Goal: Task Accomplishment & Management: Complete application form

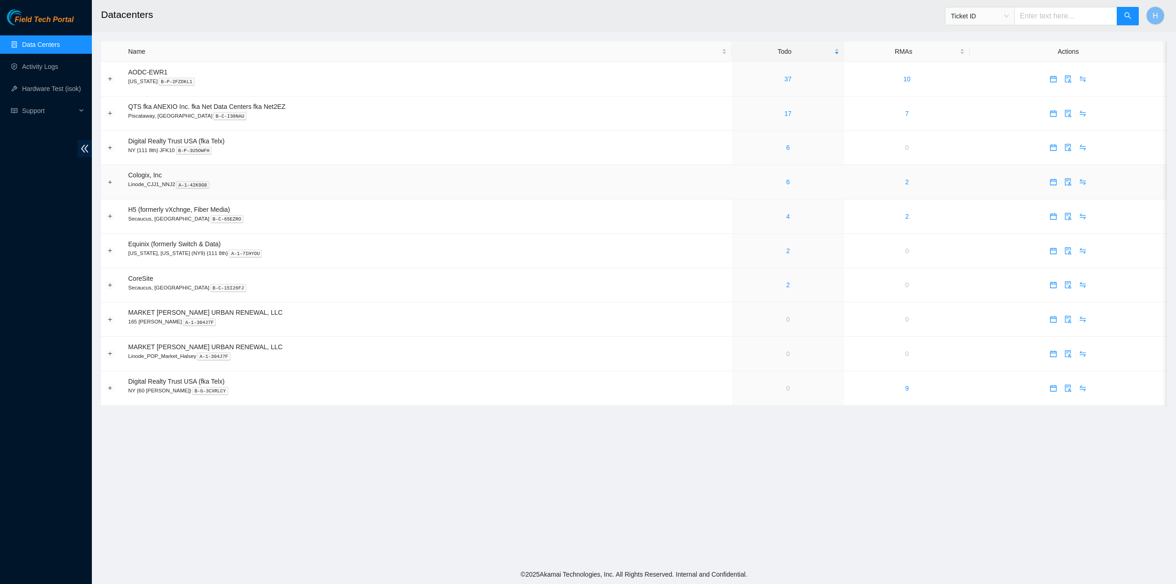
click at [780, 184] on div "6" at bounding box center [788, 182] width 102 height 10
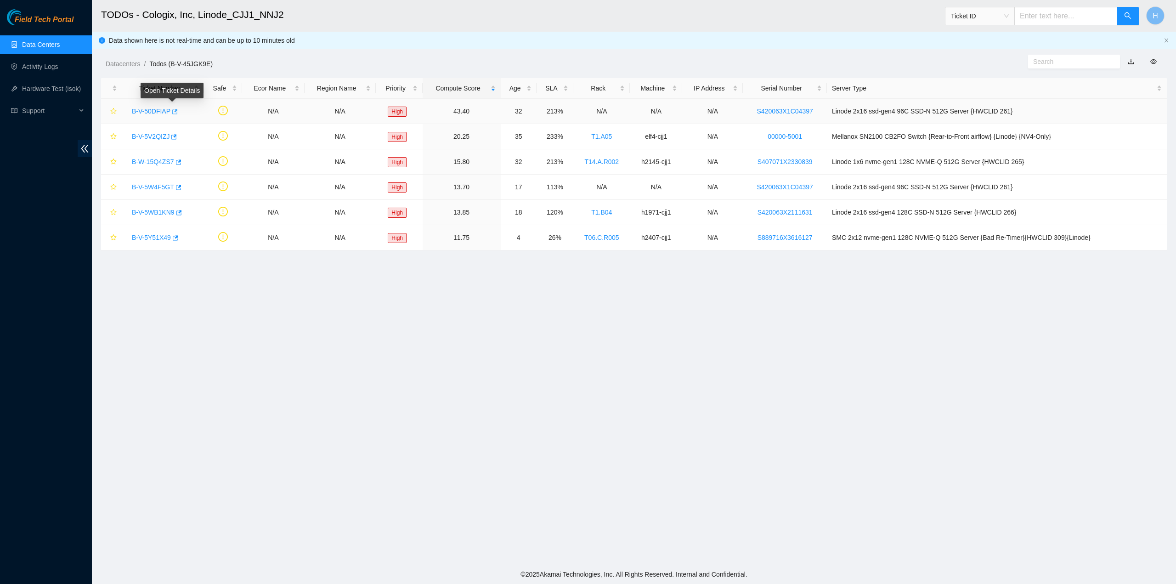
click at [174, 116] on button "button" at bounding box center [173, 111] width 7 height 15
click at [171, 136] on icon "button" at bounding box center [173, 137] width 6 height 6
click at [179, 161] on icon "button" at bounding box center [179, 161] width 6 height 5
click at [176, 188] on icon "button" at bounding box center [178, 187] width 6 height 6
click at [178, 213] on icon "button" at bounding box center [178, 213] width 6 height 6
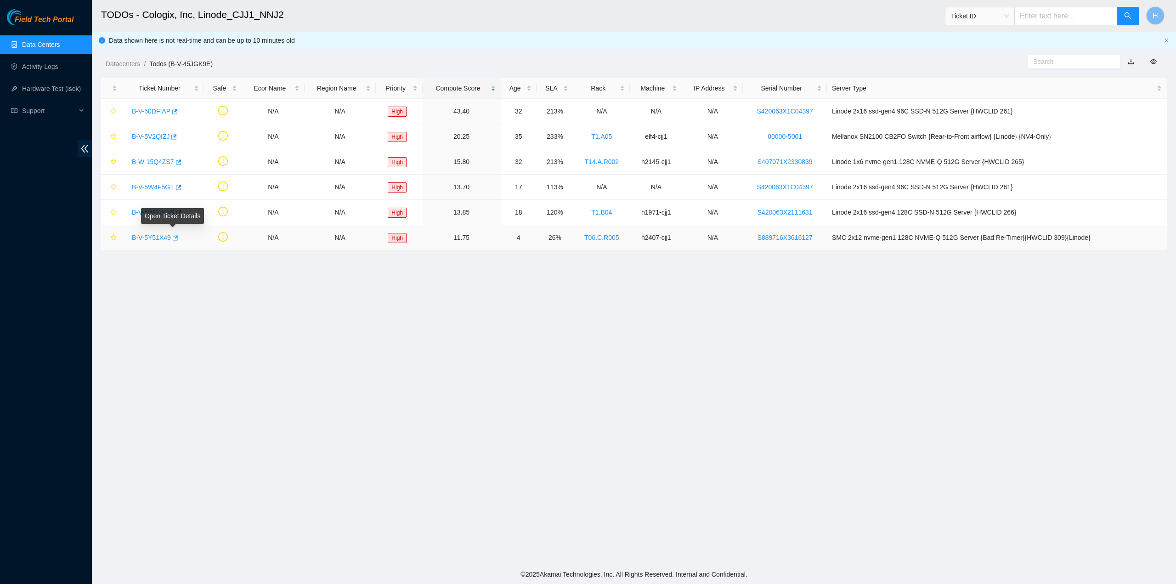
click at [175, 236] on icon "button" at bounding box center [176, 237] width 6 height 5
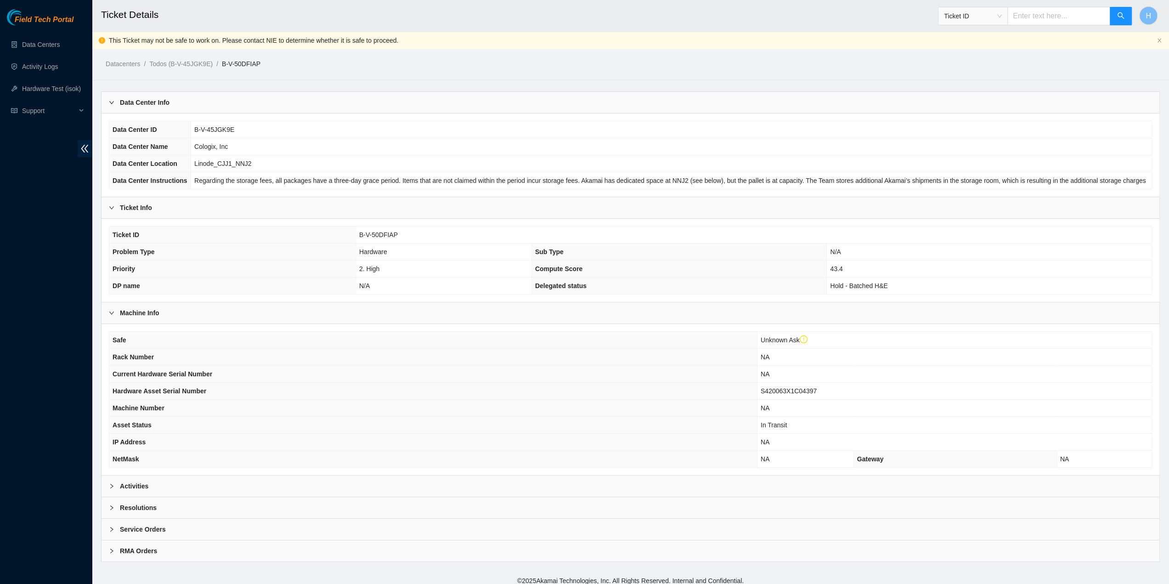
scroll to position [1, 0]
drag, startPoint x: 335, startPoint y: 465, endPoint x: 335, endPoint y: 473, distance: 8.7
click at [335, 465] on div "Safe Unknown Ask Rack Number NA Current Hardware Serial Number NA Hardware Asse…" at bounding box center [631, 398] width 1058 height 151
click at [336, 477] on div "Activities" at bounding box center [631, 484] width 1058 height 21
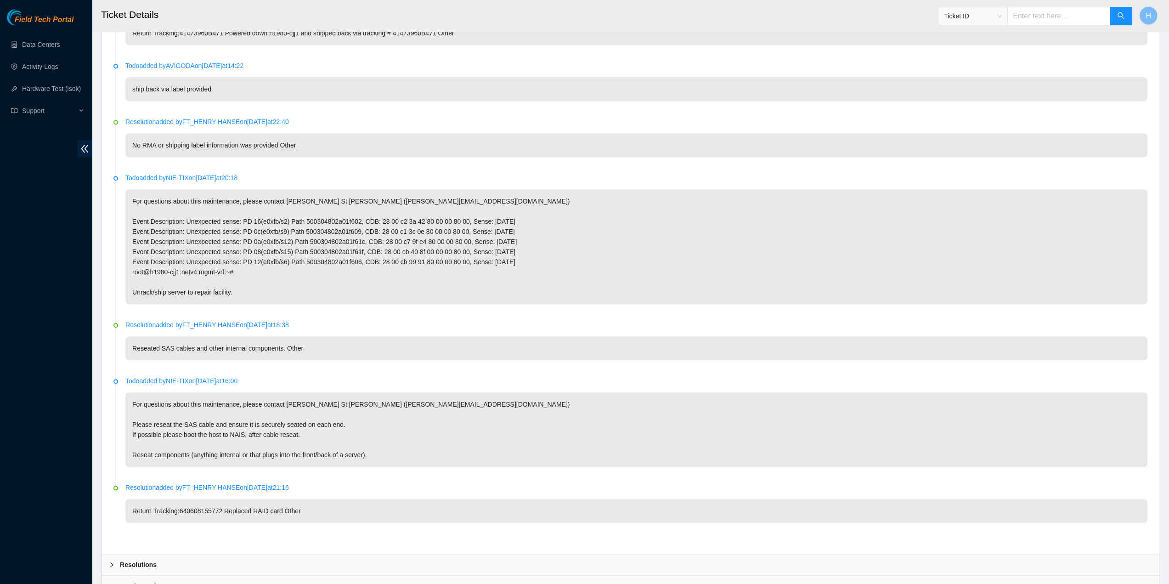
scroll to position [839, 0]
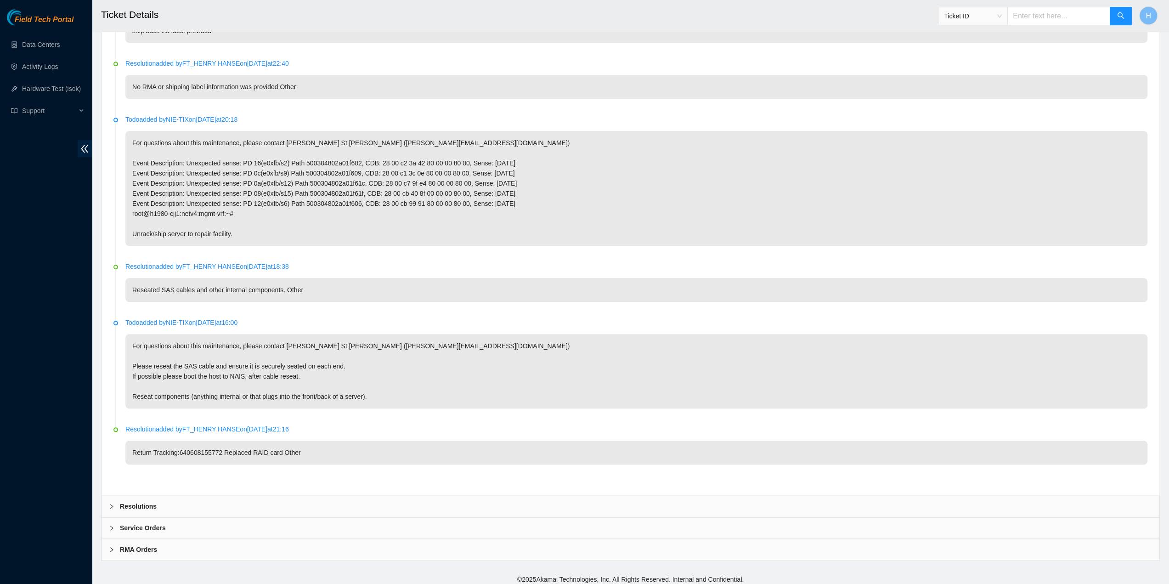
click at [332, 496] on div "Resolutions" at bounding box center [631, 506] width 1058 height 21
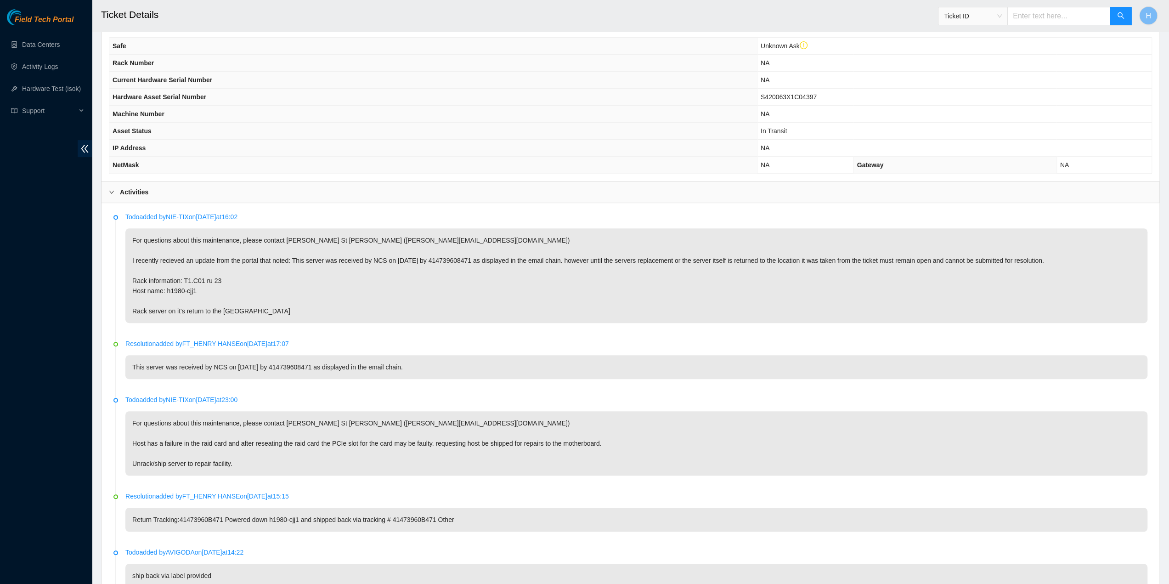
scroll to position [288, 0]
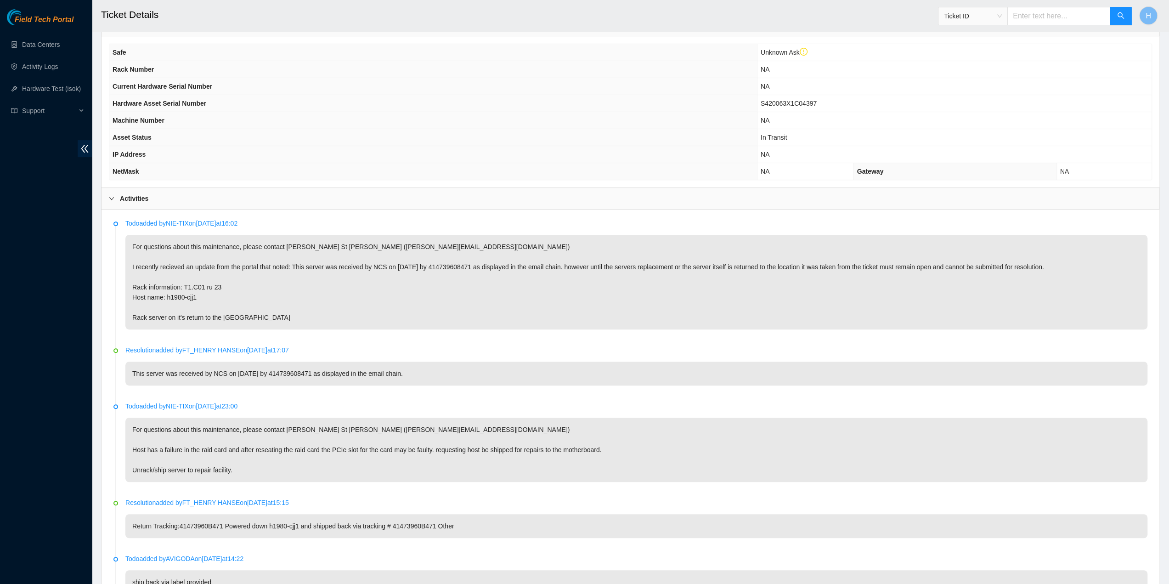
drag, startPoint x: 272, startPoint y: 272, endPoint x: 278, endPoint y: 289, distance: 17.9
click at [274, 280] on p "For questions about this maintenance, please contact Daryl St Jean (dstjean@aka…" at bounding box center [636, 282] width 1022 height 95
click at [337, 331] on li "Todo added by NIE-TIX on 2025-09-11 at 16:02 For questions about this maintenan…" at bounding box center [630, 284] width 1034 height 127
click at [437, 262] on p "For questions about this maintenance, please contact Daryl St Jean (dstjean@aka…" at bounding box center [636, 282] width 1022 height 95
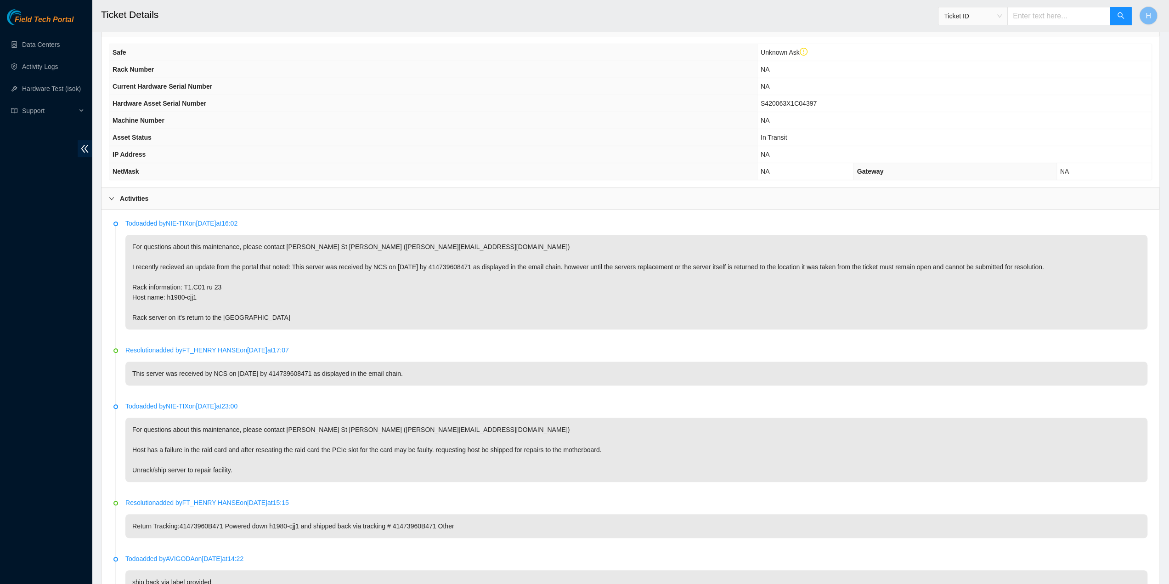
click at [349, 279] on p "For questions about this maintenance, please contact Daryl St Jean (dstjean@aka…" at bounding box center [636, 282] width 1022 height 95
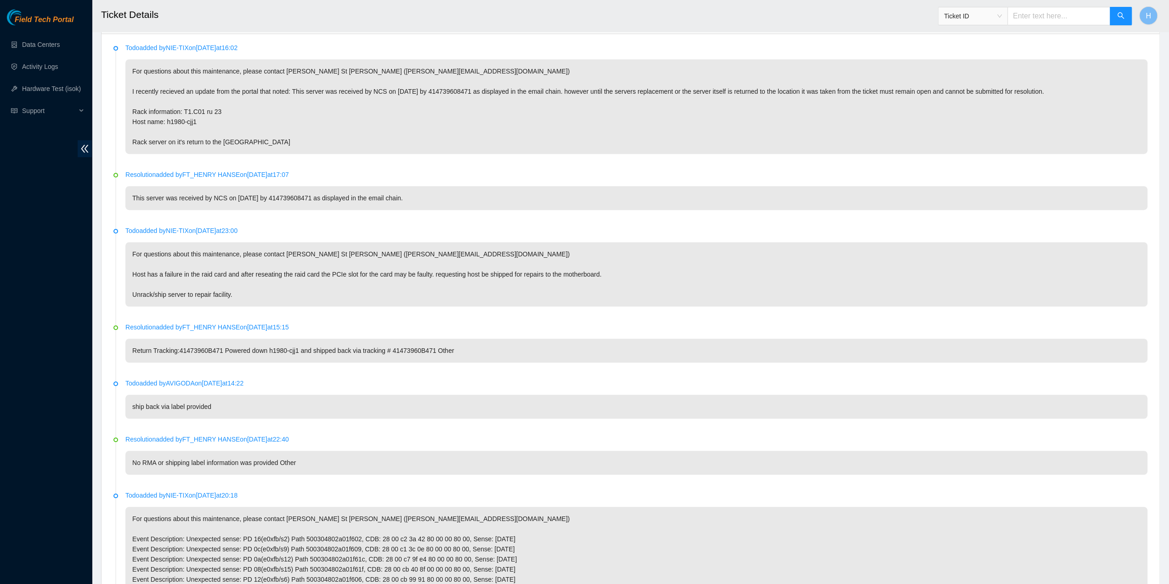
scroll to position [1056, 0]
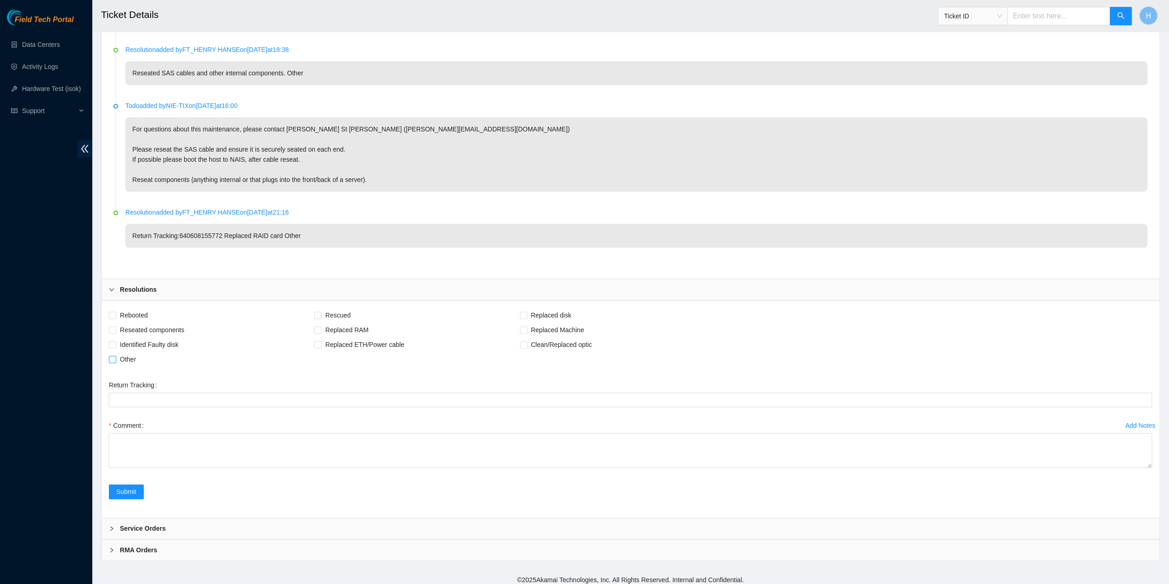
click at [116, 356] on span at bounding box center [112, 359] width 7 height 7
click at [115, 356] on input "Other" at bounding box center [112, 359] width 6 height 6
checkbox input "true"
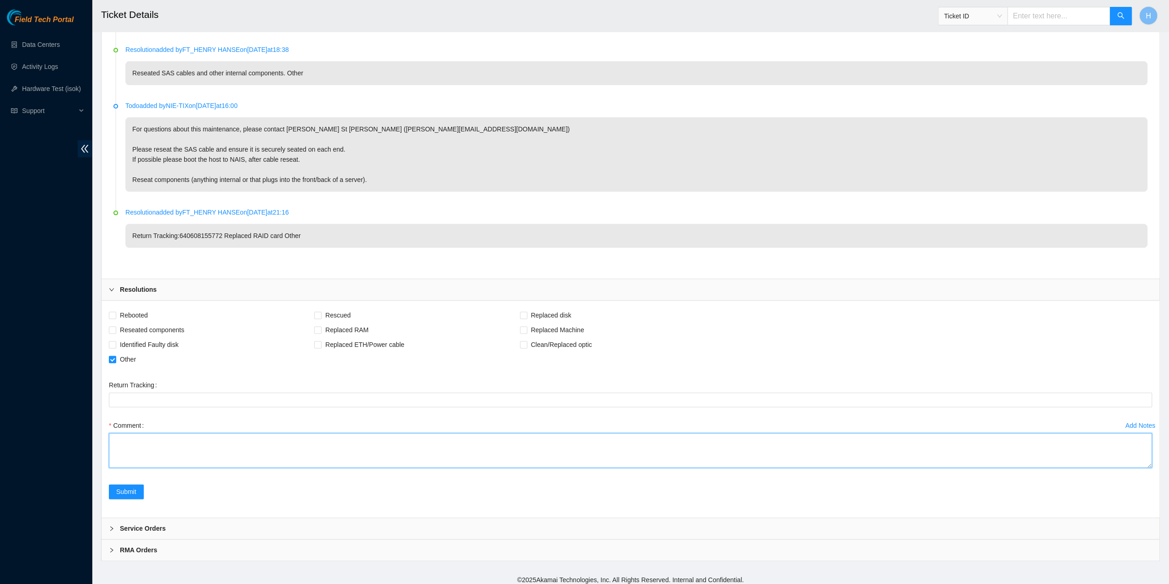
click at [133, 439] on textarea "Comment" at bounding box center [630, 450] width 1043 height 35
click at [156, 434] on textarea "Please update with tracking number of returned server." at bounding box center [630, 450] width 1043 height 35
type textarea "Please update with tracking number of returned server."
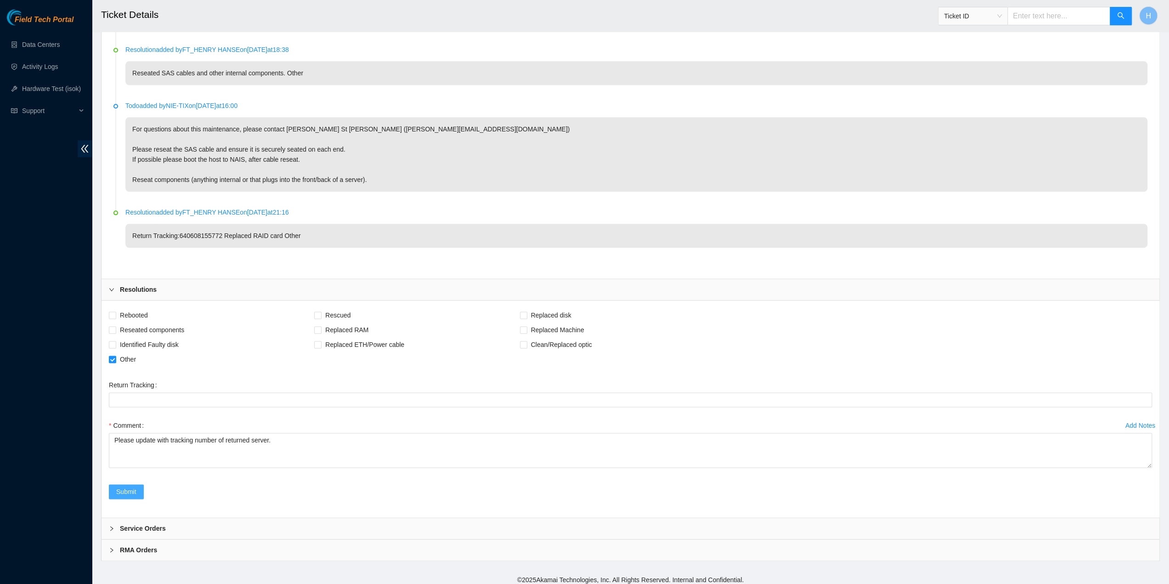
click at [129, 487] on span "Submit" at bounding box center [126, 492] width 20 height 10
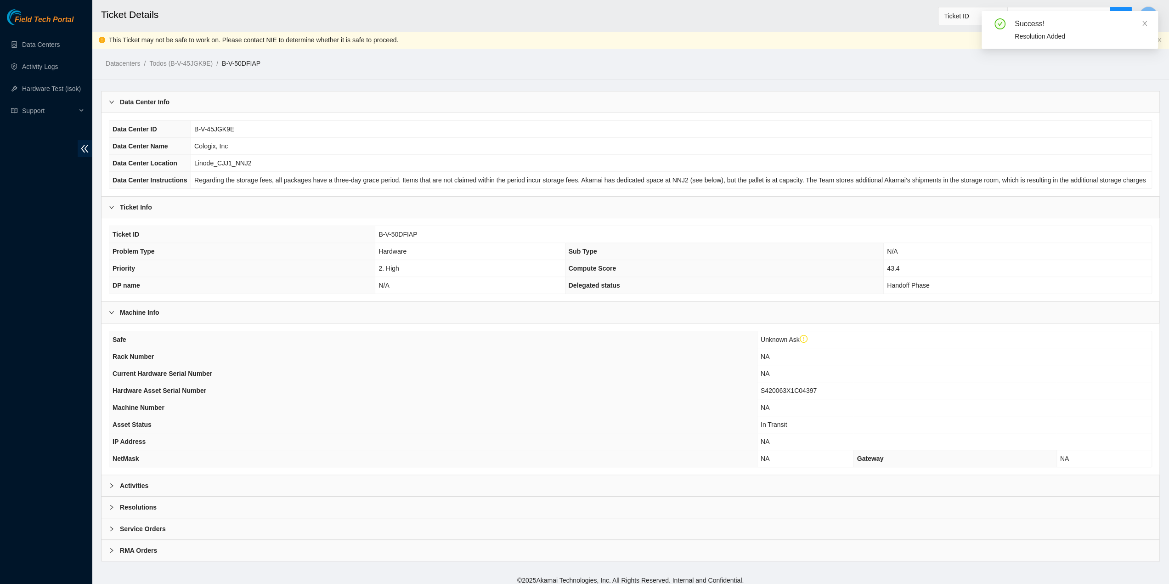
scroll to position [1, 0]
click at [300, 476] on div "Activities" at bounding box center [631, 484] width 1058 height 21
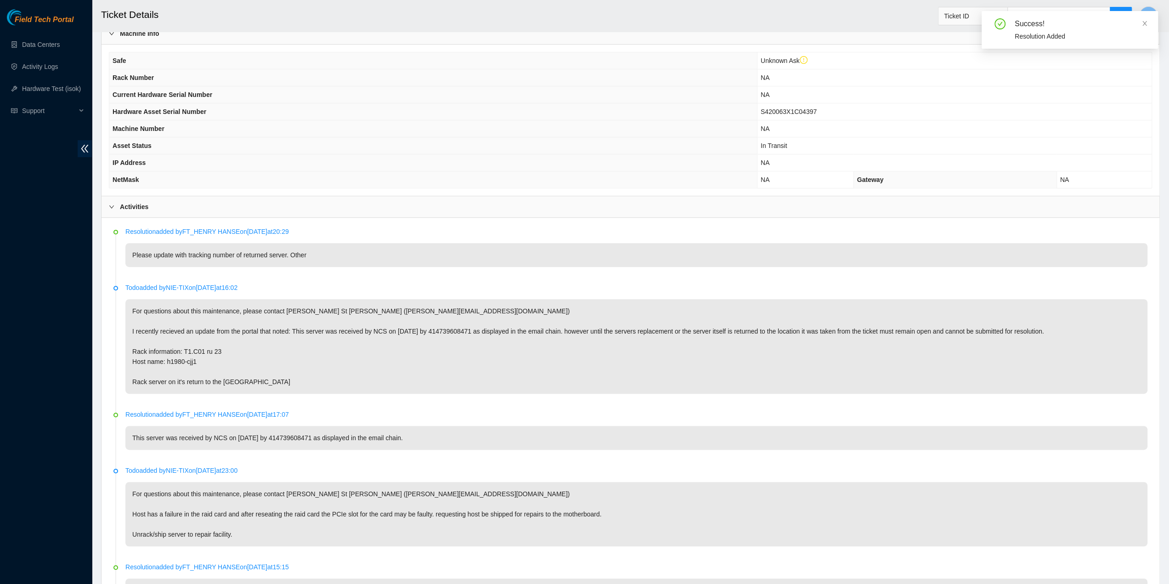
scroll to position [277, 0]
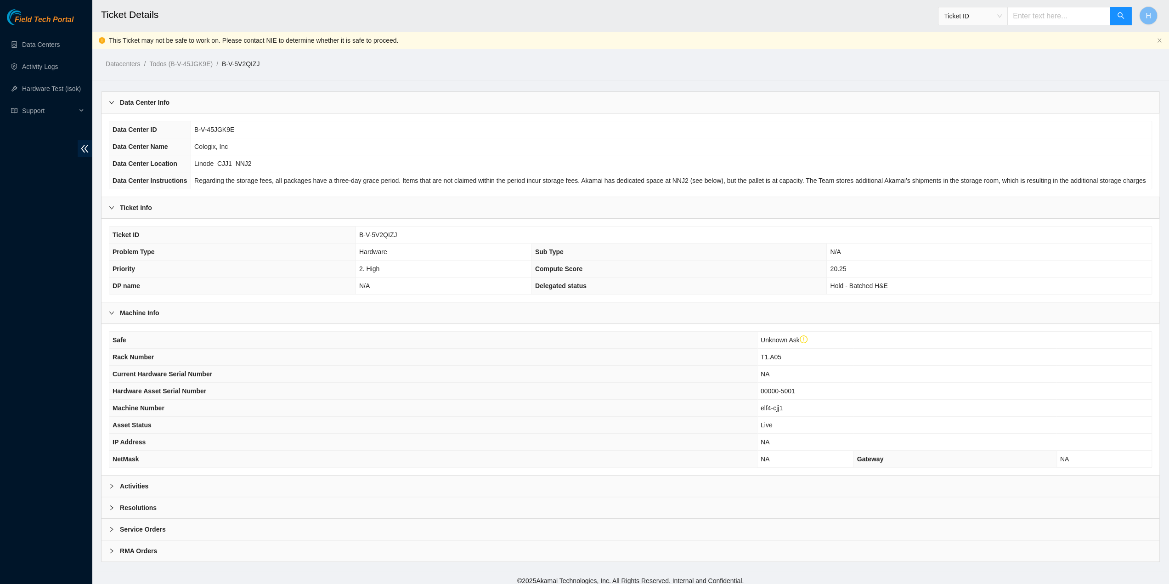
click at [336, 477] on div "Activities" at bounding box center [631, 486] width 1058 height 21
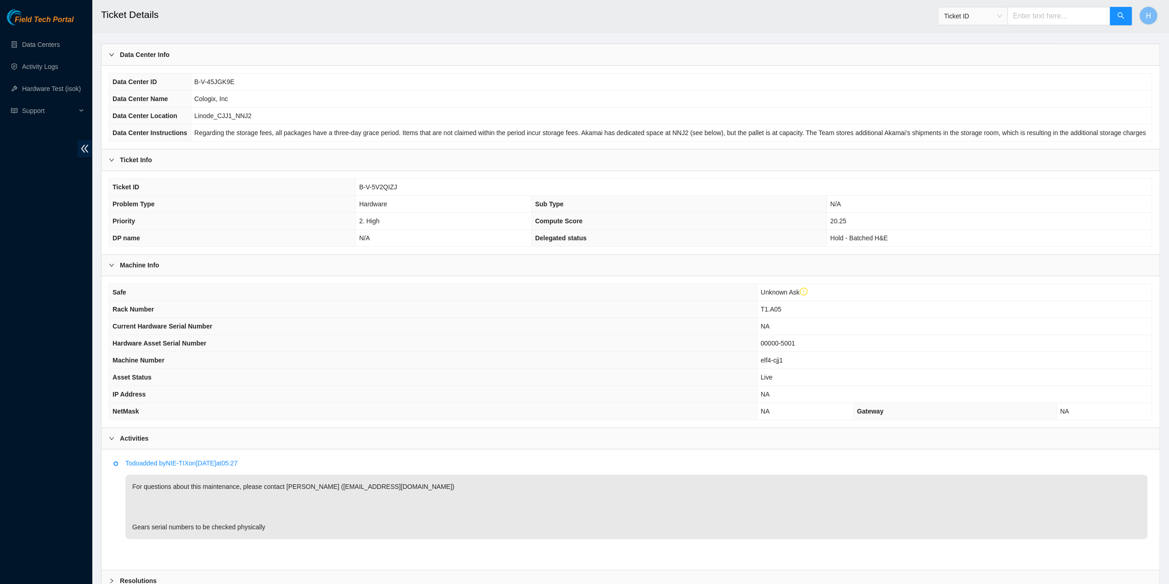
scroll to position [122, 0]
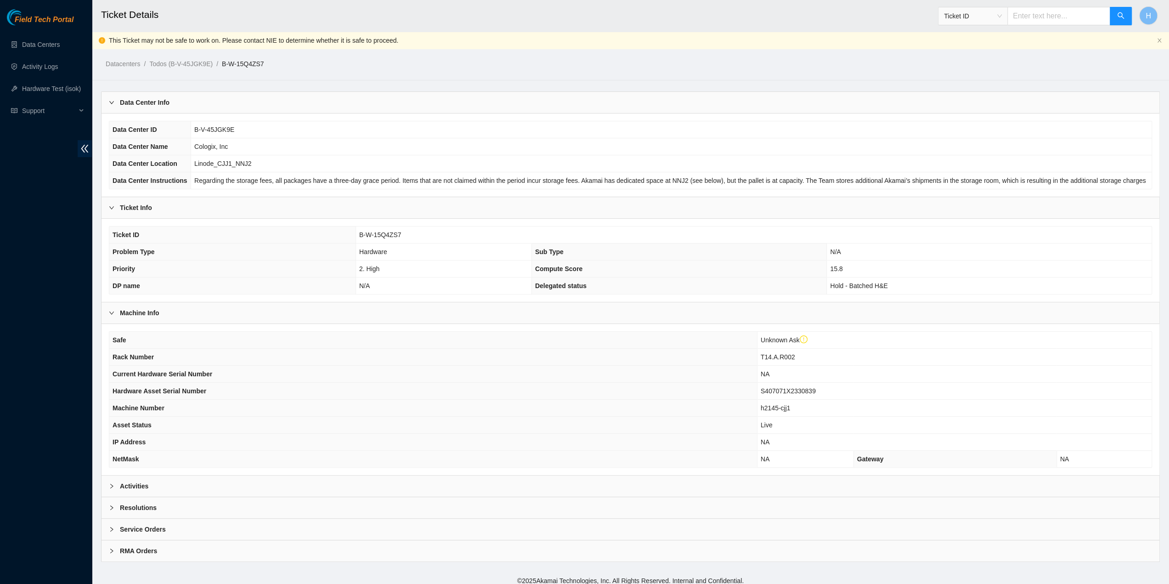
click at [336, 477] on div "Activities" at bounding box center [631, 486] width 1058 height 21
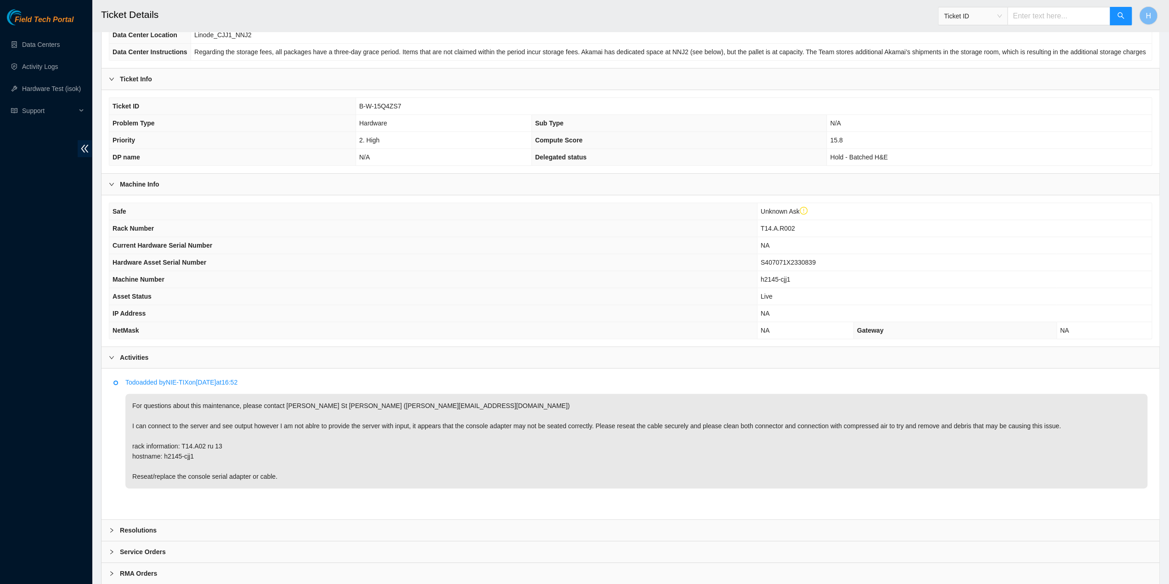
scroll to position [153, 0]
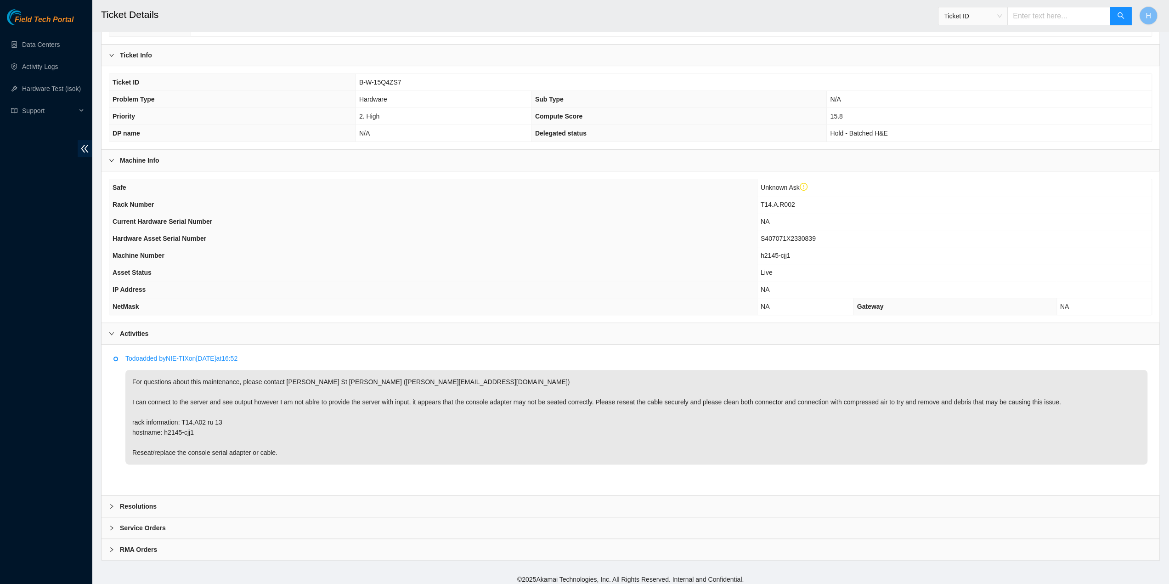
click at [172, 497] on div "Resolutions" at bounding box center [631, 506] width 1058 height 21
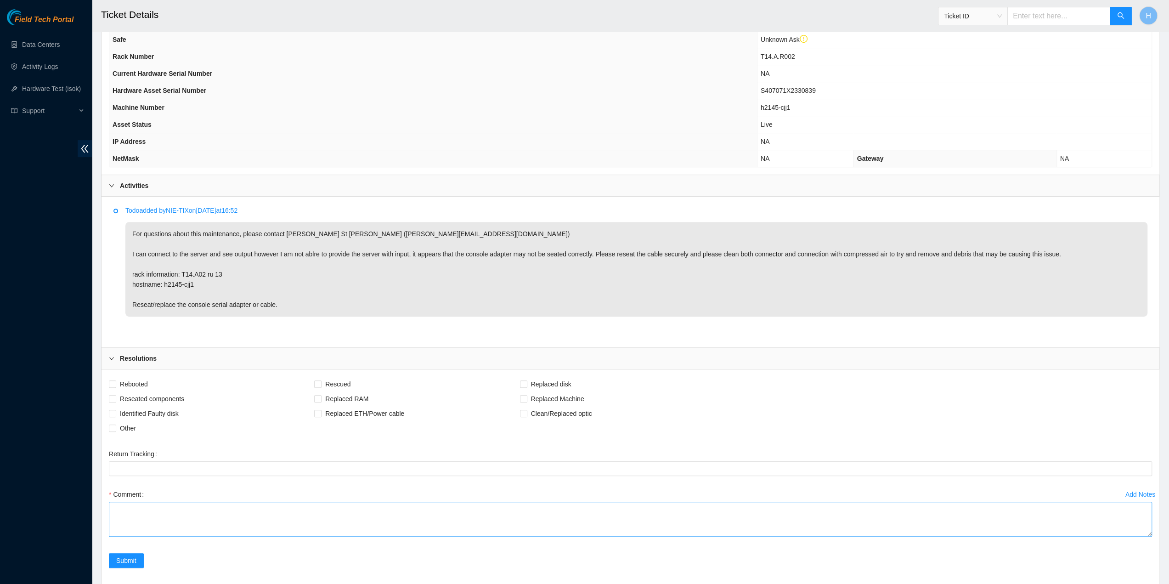
scroll to position [369, 0]
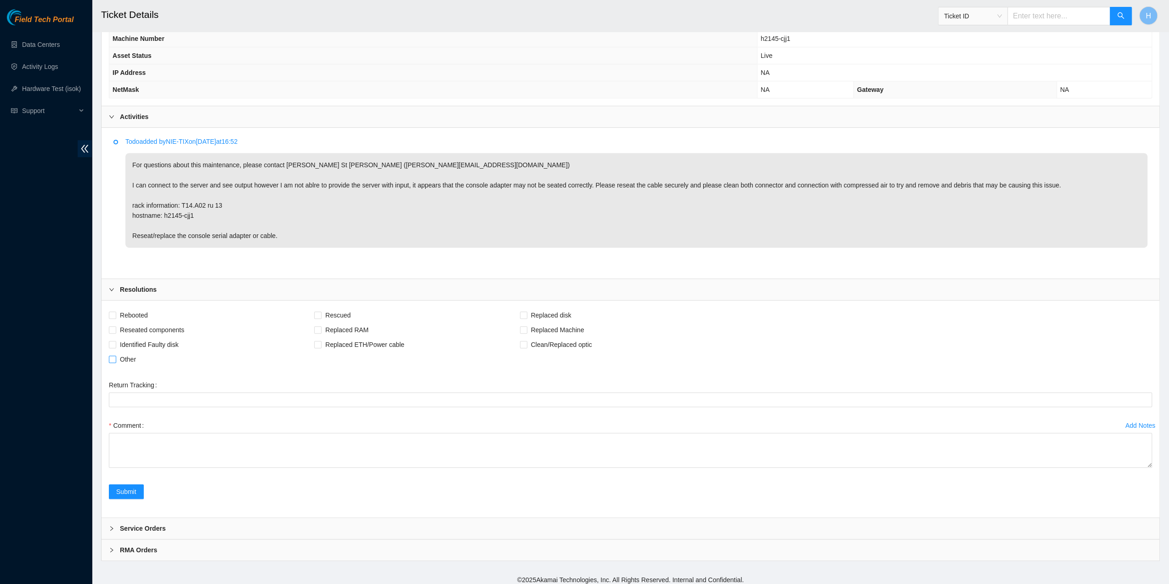
click at [131, 358] on span "Other" at bounding box center [127, 359] width 23 height 15
click at [115, 358] on input "Other" at bounding box center [112, 359] width 6 height 6
checkbox input "true"
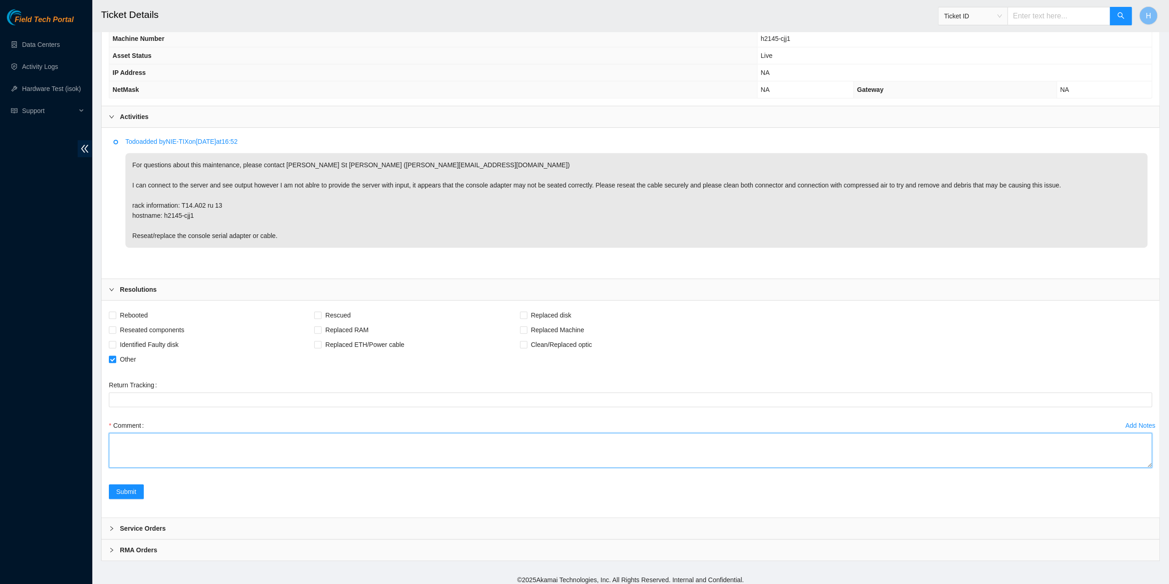
click at [213, 449] on textarea "Comment" at bounding box center [630, 450] width 1043 height 35
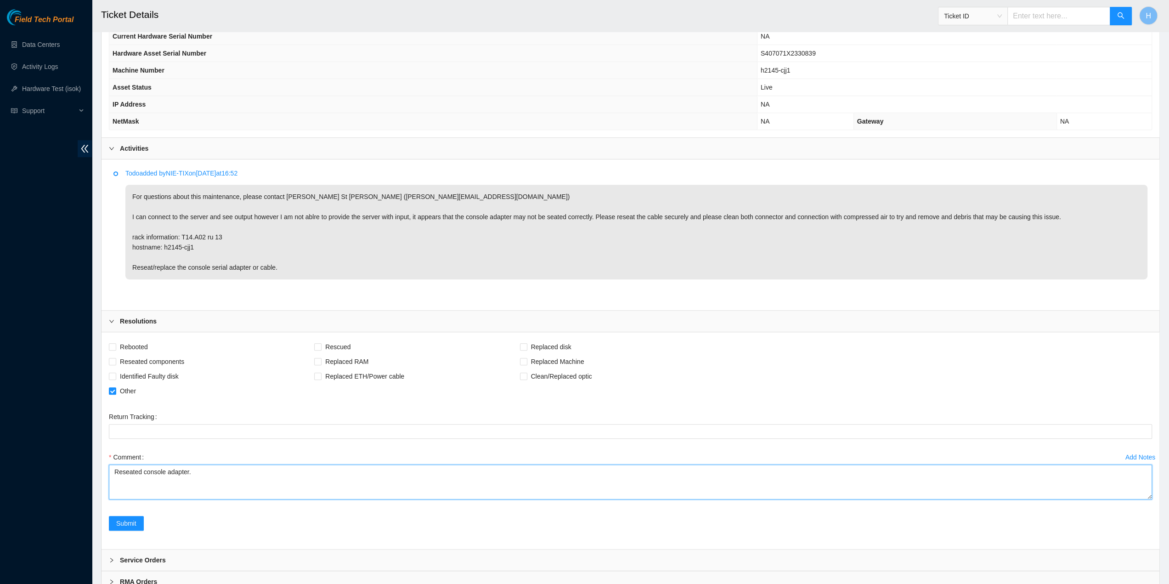
scroll to position [232, 0]
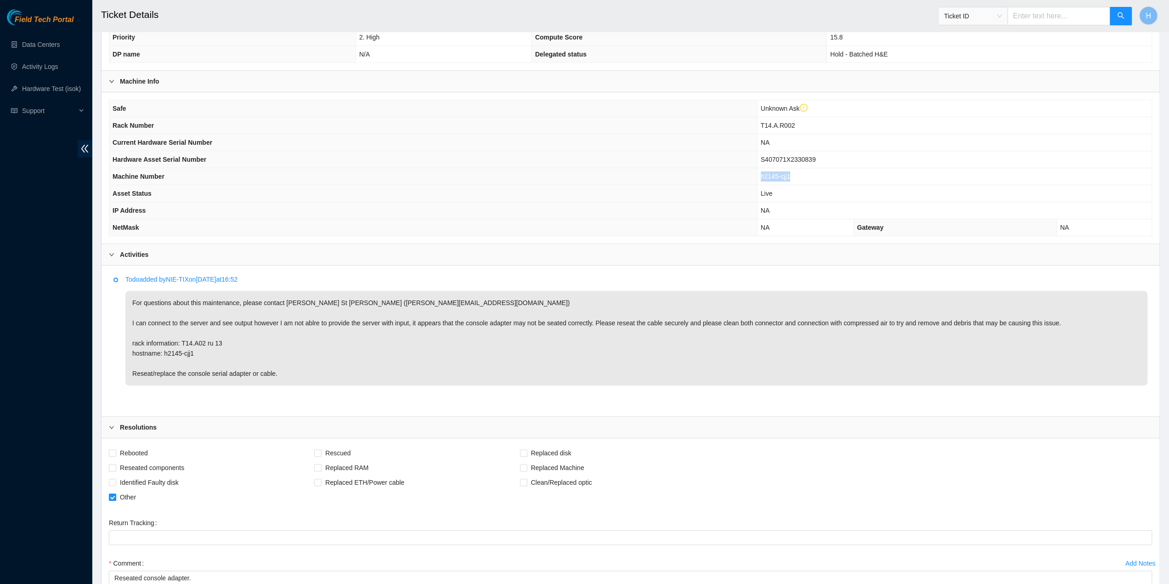
drag, startPoint x: 791, startPoint y: 172, endPoint x: 733, endPoint y: 173, distance: 58.4
click at [733, 173] on tr "Machine Number h2145-cjj1" at bounding box center [630, 176] width 1043 height 17
copy tr "h2145-cjj1"
click at [782, 122] on span "T14.A.R002" at bounding box center [778, 125] width 34 height 7
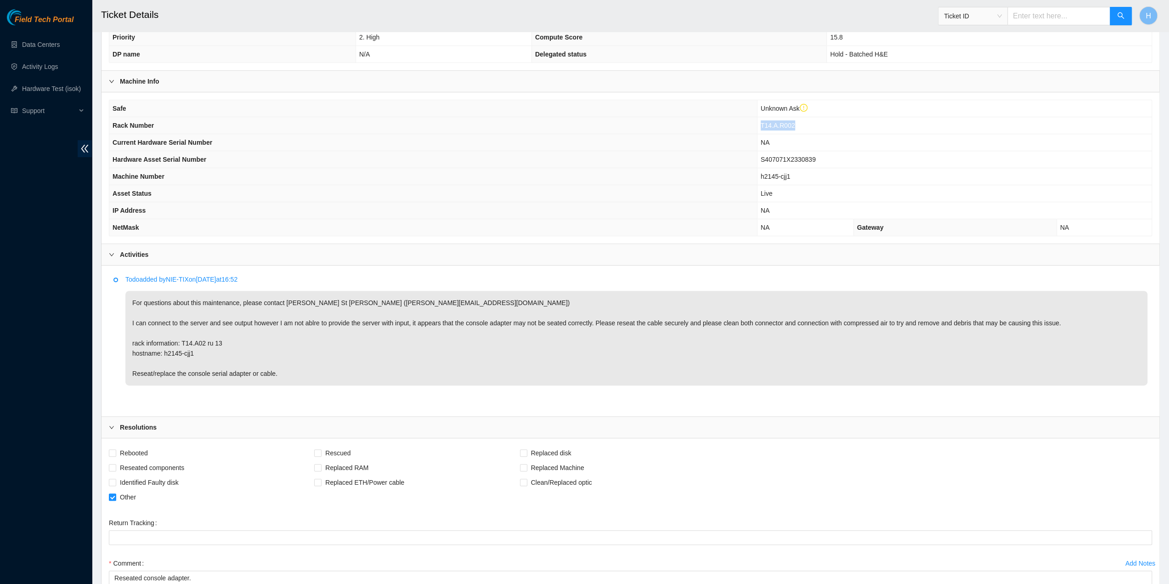
click at [782, 122] on span "T14.A.R002" at bounding box center [778, 125] width 34 height 7
copy span "T14.A.R002"
click at [206, 571] on textarea "Reseated console adapter." at bounding box center [630, 588] width 1043 height 35
type textarea "Reseated console adapter and reseated cable on both ends"
click at [151, 461] on span "Reseated components" at bounding box center [152, 467] width 72 height 15
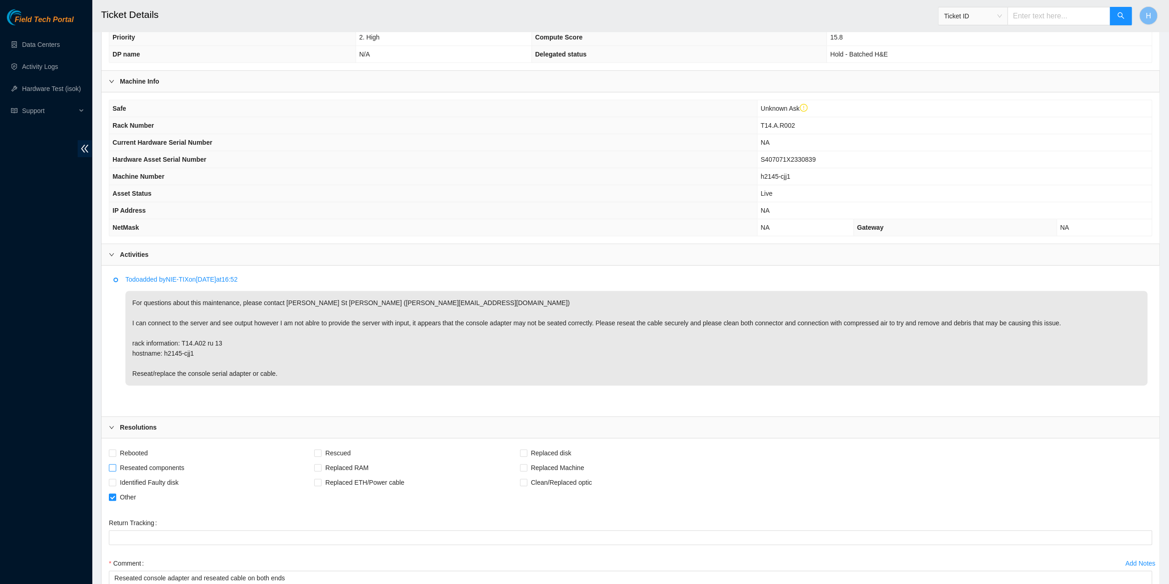
click at [115, 464] on input "Reseated components" at bounding box center [112, 467] width 6 height 6
checkbox input "true"
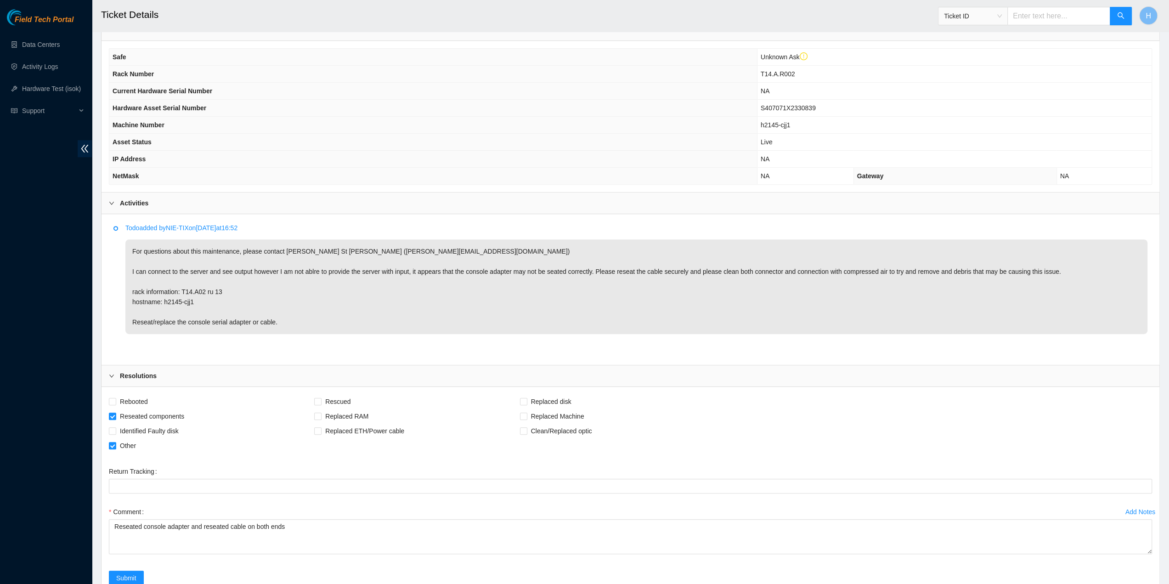
scroll to position [369, 0]
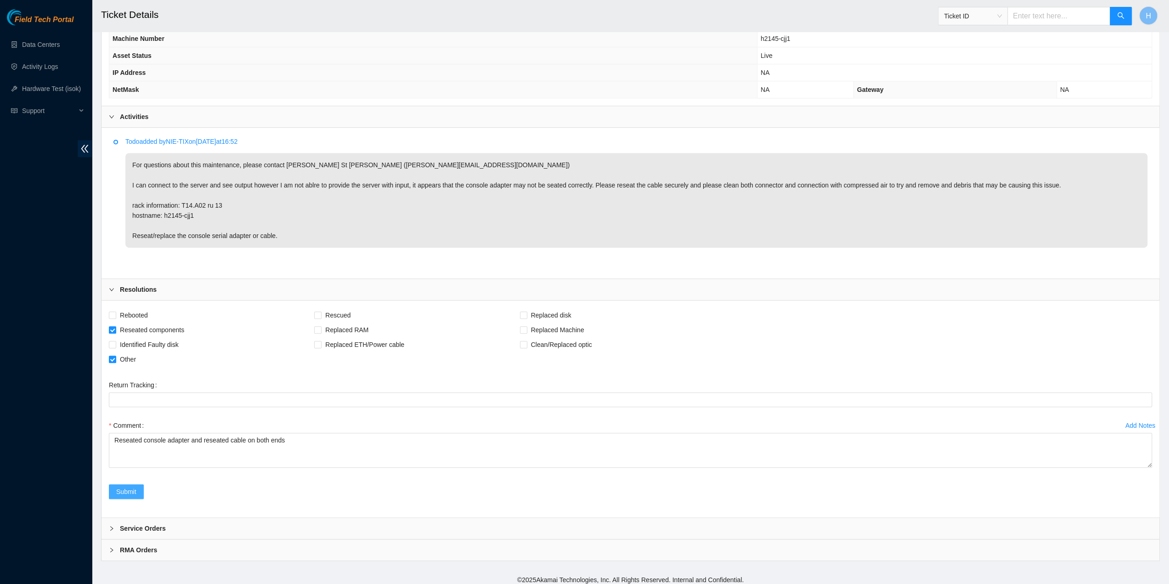
click at [129, 487] on span "Submit" at bounding box center [126, 492] width 20 height 10
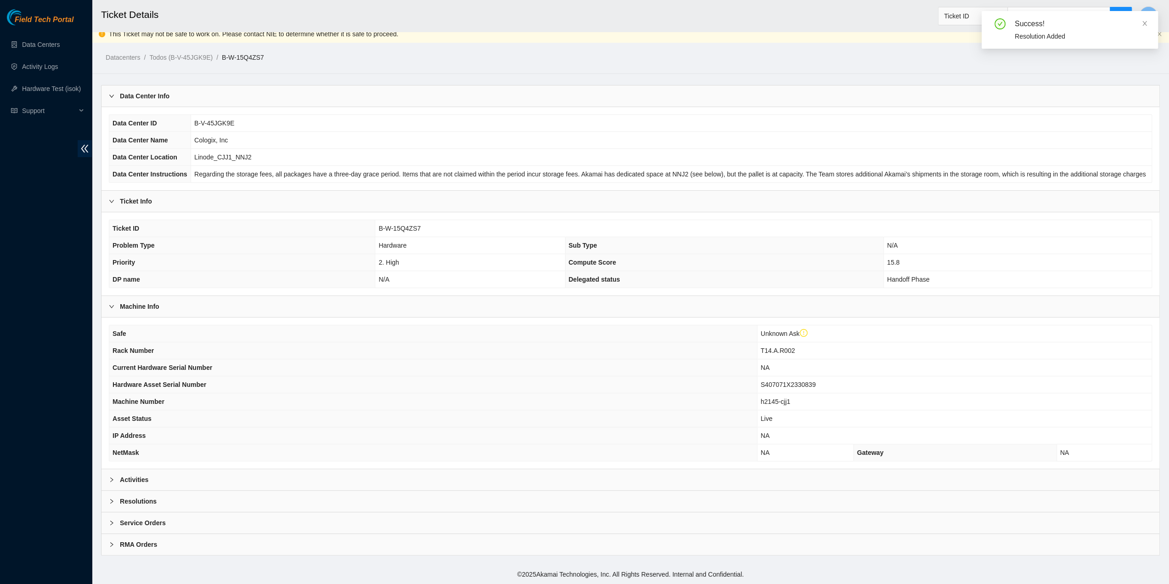
scroll to position [1, 0]
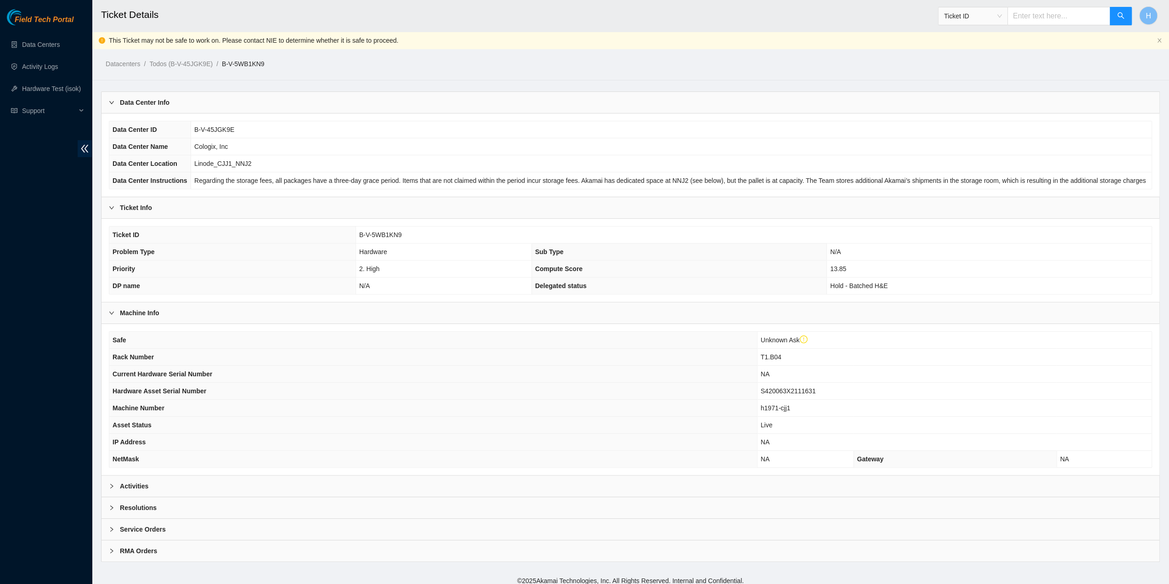
click at [336, 477] on div "Activities" at bounding box center [631, 486] width 1058 height 21
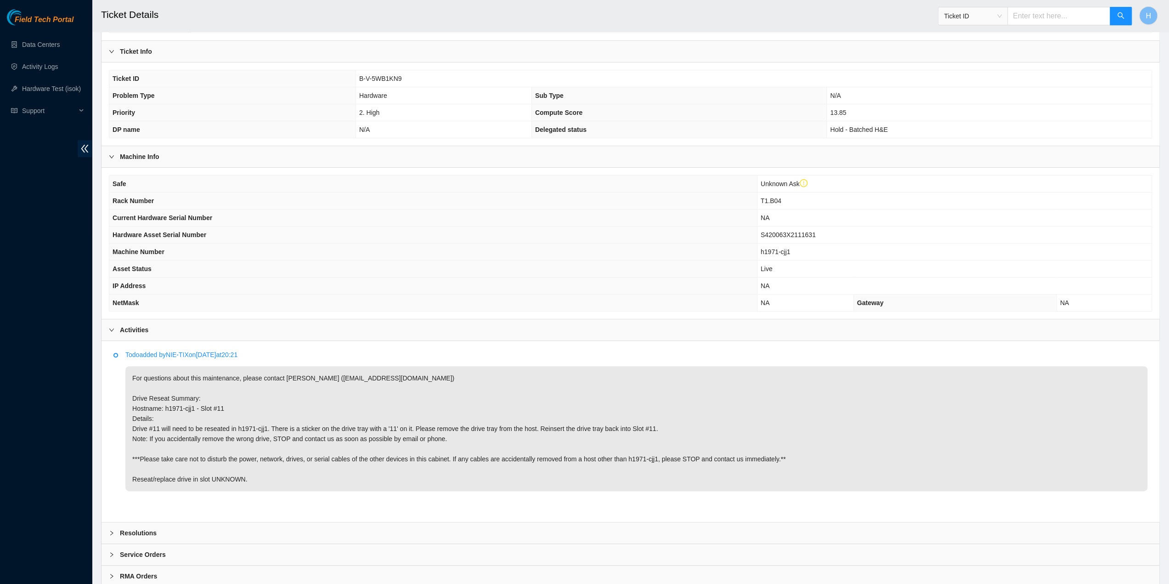
scroll to position [183, 0]
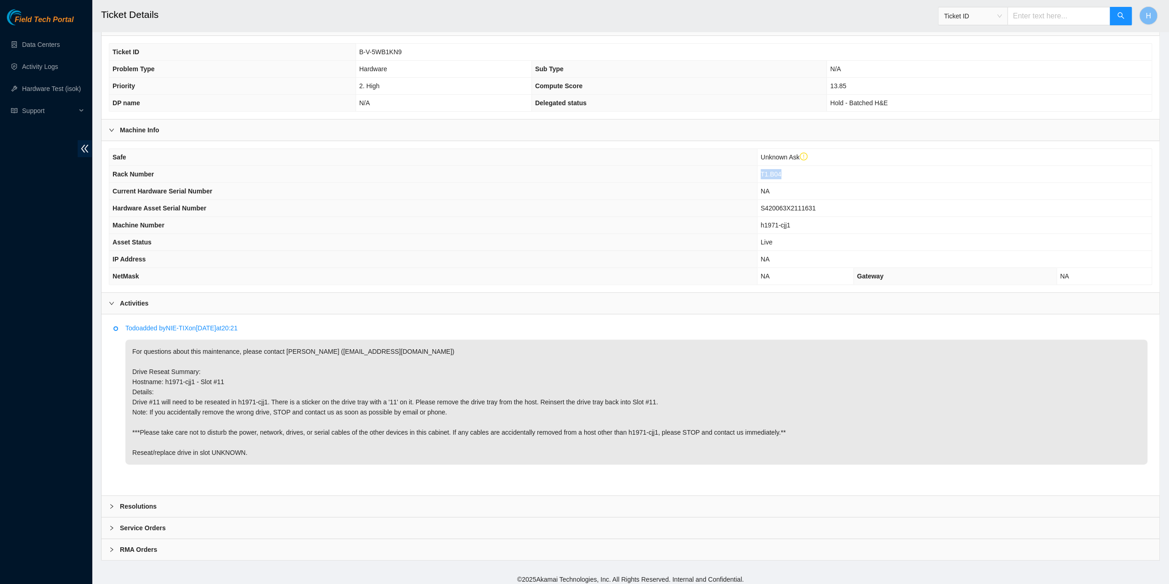
drag, startPoint x: 764, startPoint y: 169, endPoint x: 783, endPoint y: 176, distance: 20.9
click at [783, 176] on td "T1.B04" at bounding box center [954, 174] width 395 height 17
copy span "T1.B04"
click at [769, 221] on span "h1971-cjj1" at bounding box center [776, 224] width 30 height 7
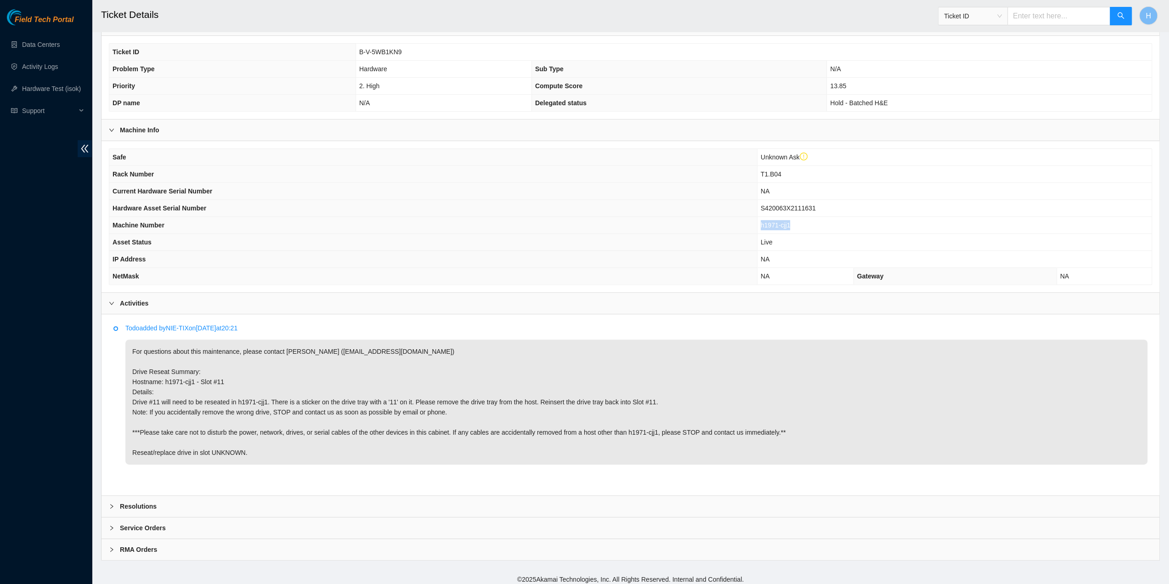
click at [769, 221] on span "h1971-cjj1" at bounding box center [776, 224] width 30 height 7
copy span "h1971-cjj1"
drag, startPoint x: 130, startPoint y: 397, endPoint x: 267, endPoint y: 398, distance: 136.9
click at [267, 398] on p "For questions about this maintenance, please contact [PERSON_NAME] ([EMAIL_ADDR…" at bounding box center [636, 402] width 1022 height 125
copy p "Drive #11 will need to be reseated in h1971-cjj1"
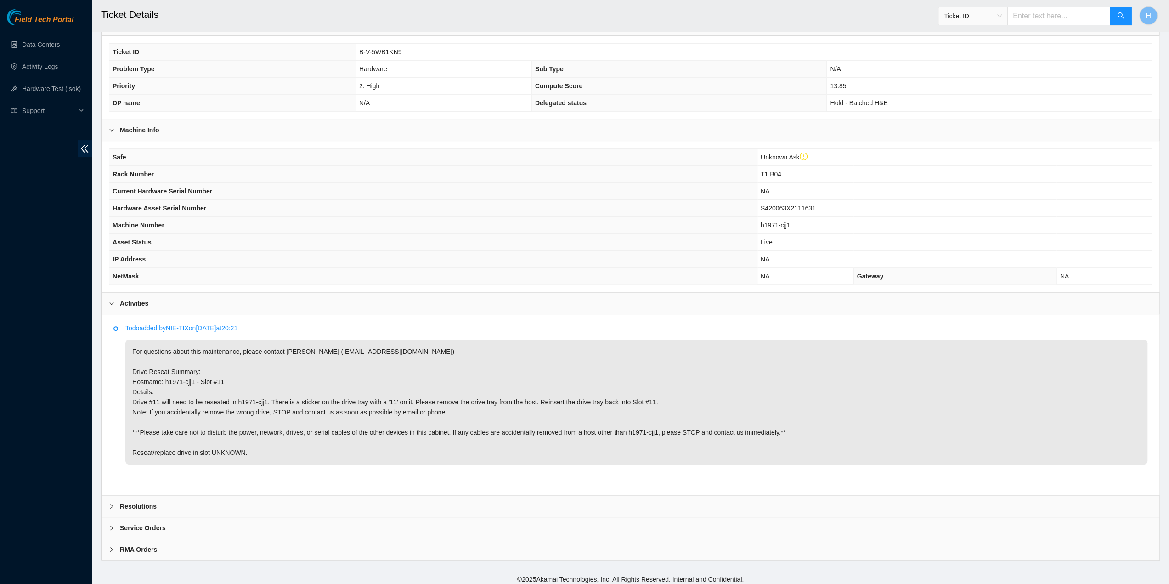
click at [660, 149] on th "Safe" at bounding box center [433, 157] width 648 height 17
click at [263, 496] on div "Resolutions" at bounding box center [631, 506] width 1058 height 21
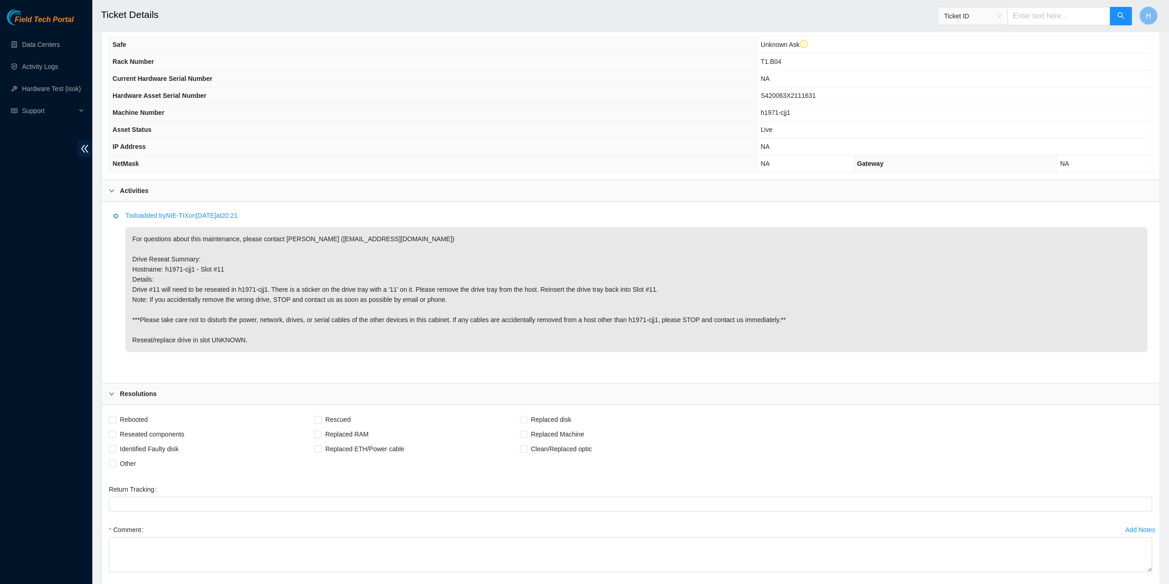
scroll to position [400, 0]
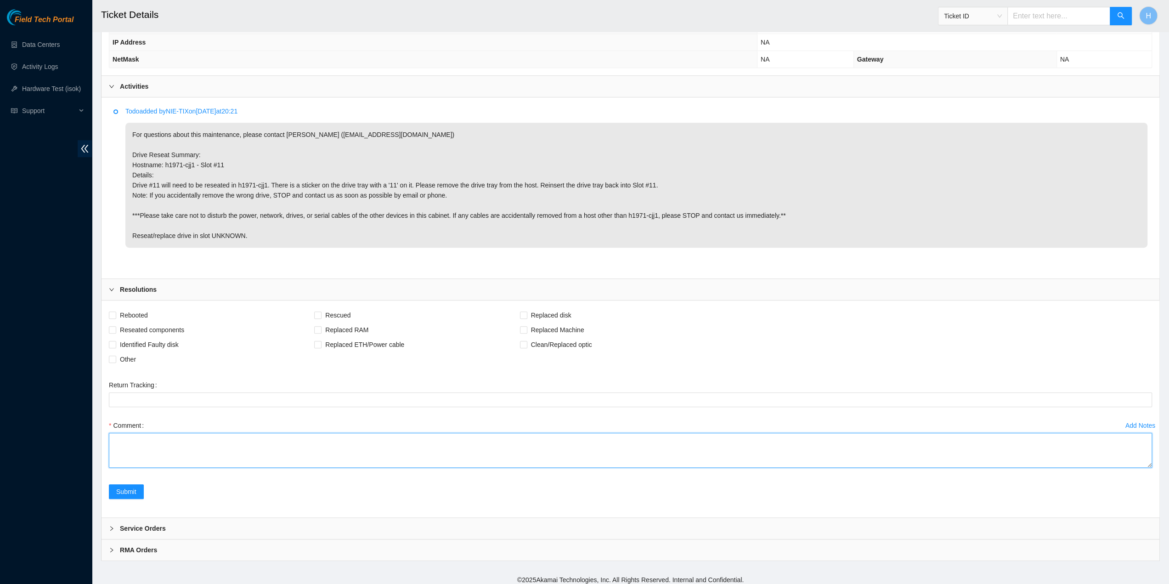
click at [195, 443] on textarea "Comment" at bounding box center [630, 450] width 1043 height 35
type textarea "Reseated slot #11"
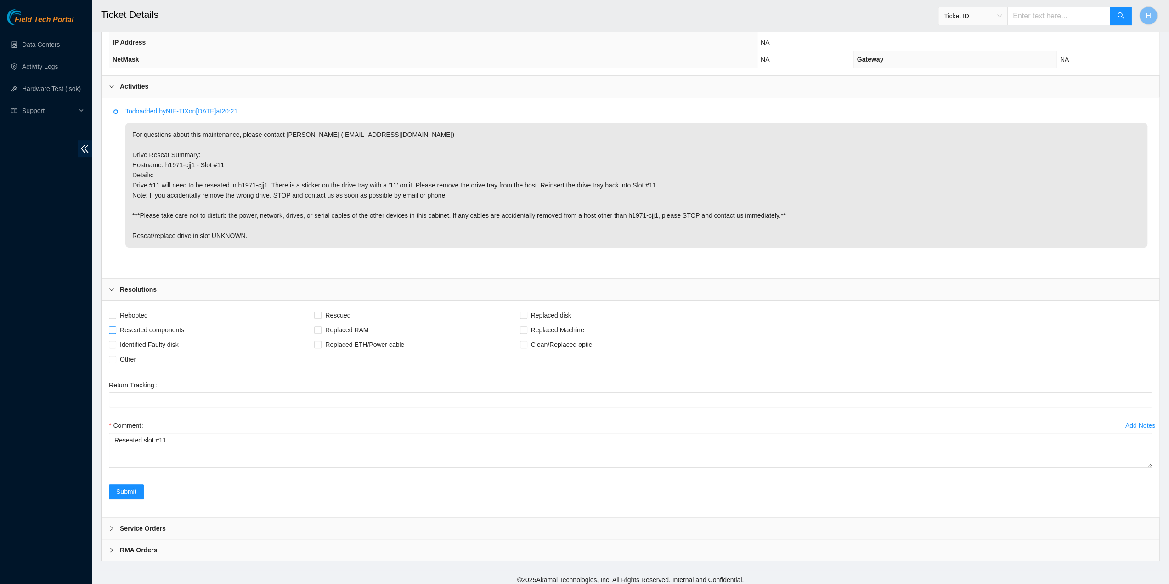
click at [158, 327] on span "Reseated components" at bounding box center [152, 330] width 72 height 15
click at [115, 327] on input "Reseated components" at bounding box center [112, 329] width 6 height 6
checkbox input "true"
click at [136, 488] on button "Submit" at bounding box center [126, 491] width 35 height 15
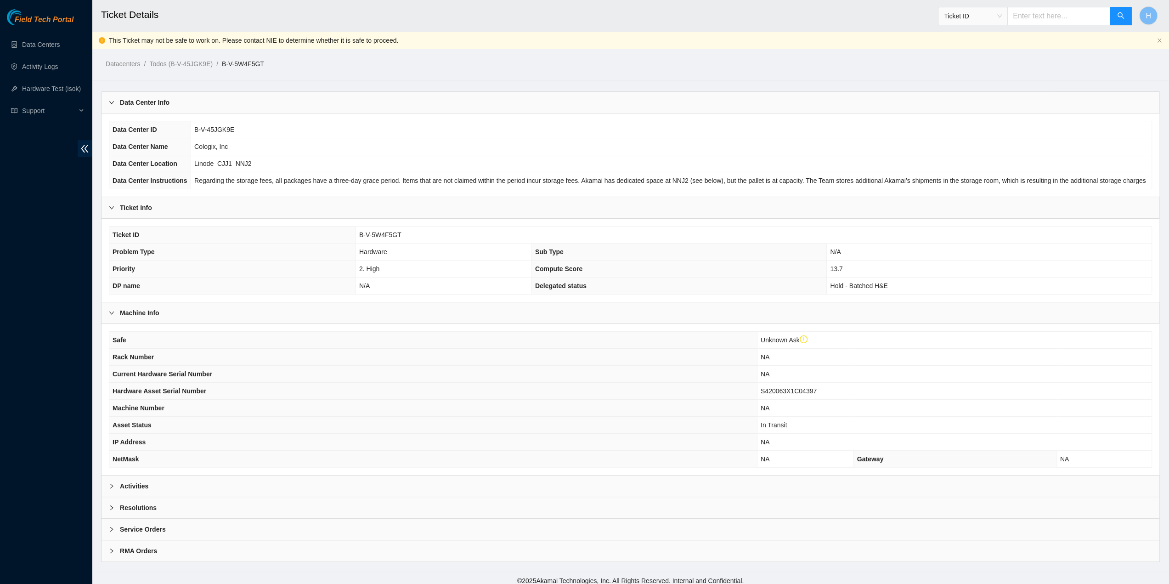
click at [336, 477] on div "Activities" at bounding box center [631, 486] width 1058 height 21
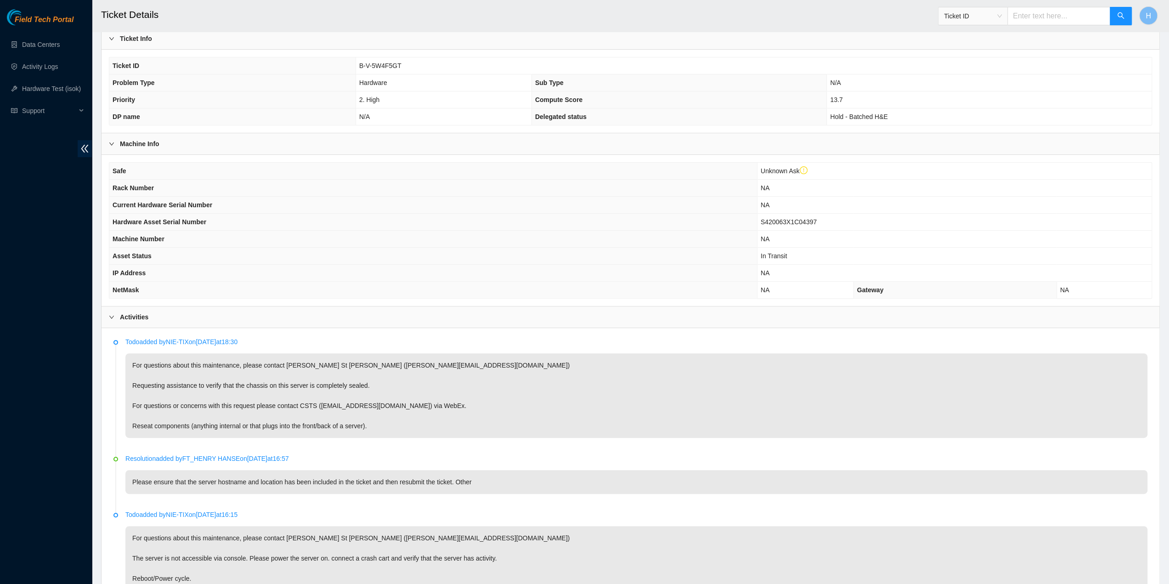
scroll to position [111, 0]
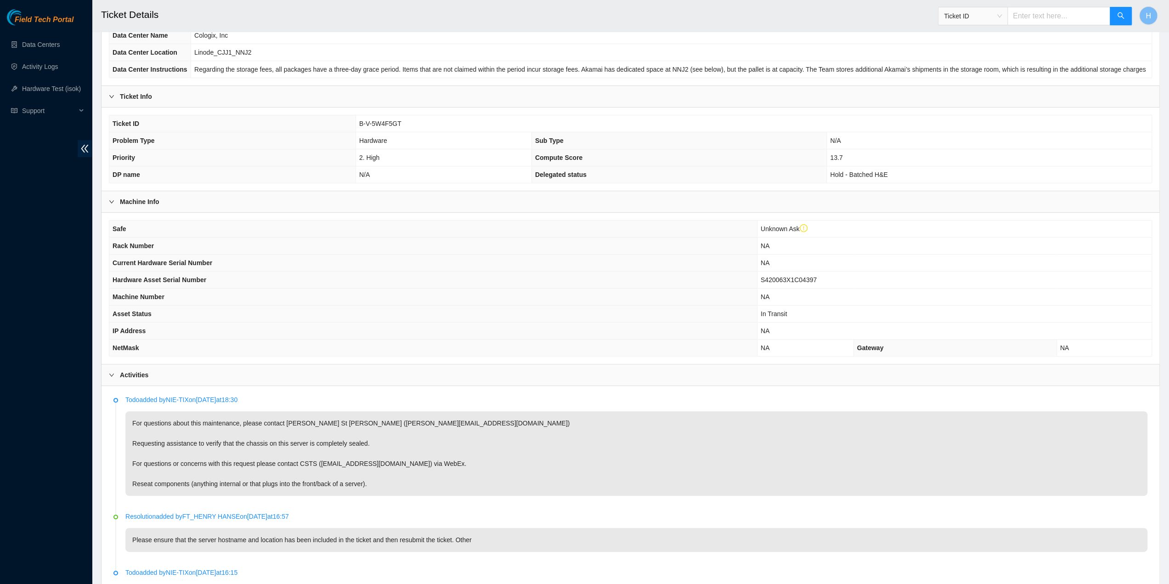
click at [366, 535] on p "Please ensure that the server hostname and location has been included in the ti…" at bounding box center [636, 540] width 1022 height 24
copy ul "Please ensure that the server hostname and location has been included in the ti…"
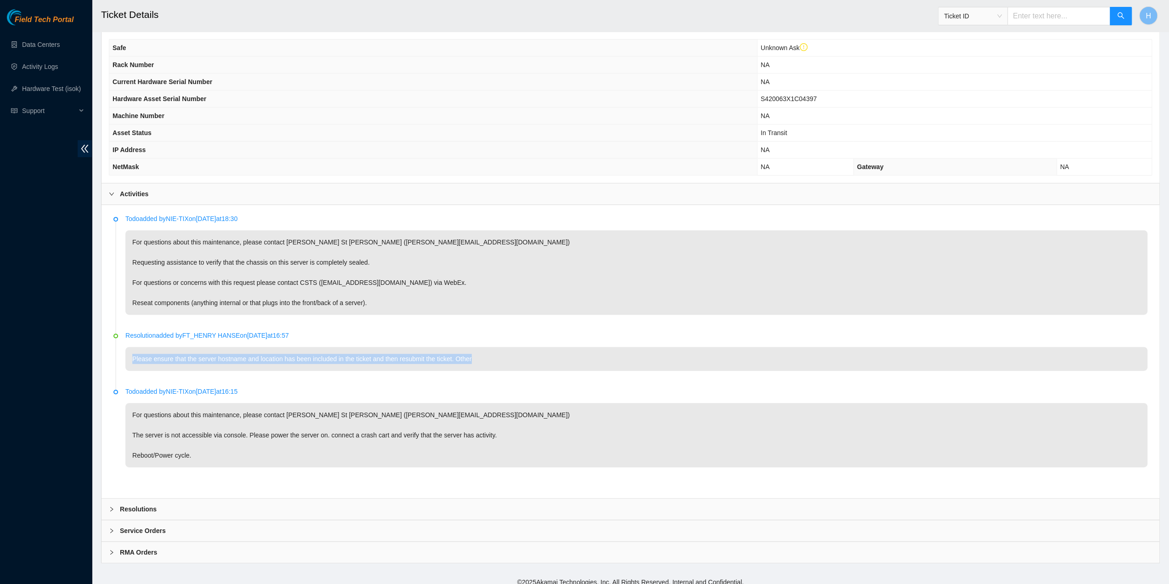
scroll to position [295, 0]
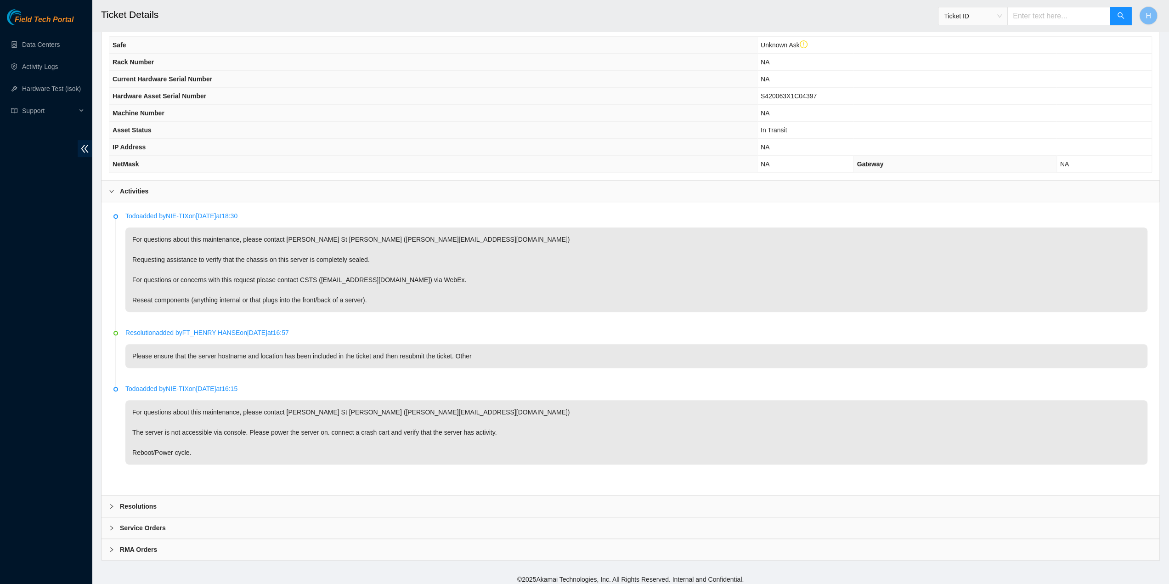
click at [261, 504] on div "Resolutions" at bounding box center [631, 506] width 1058 height 21
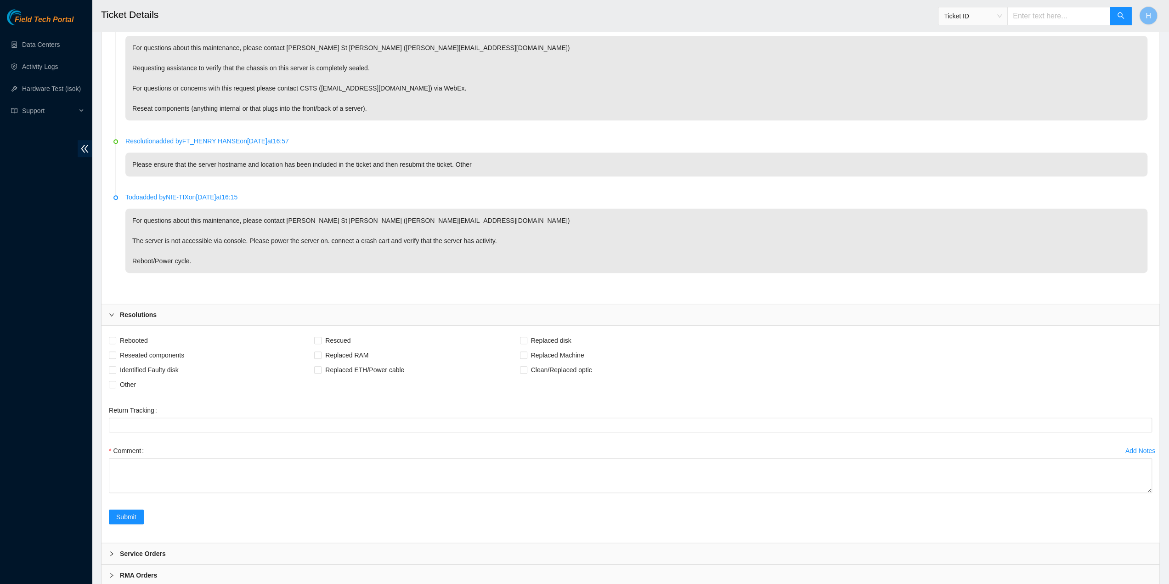
scroll to position [512, 0]
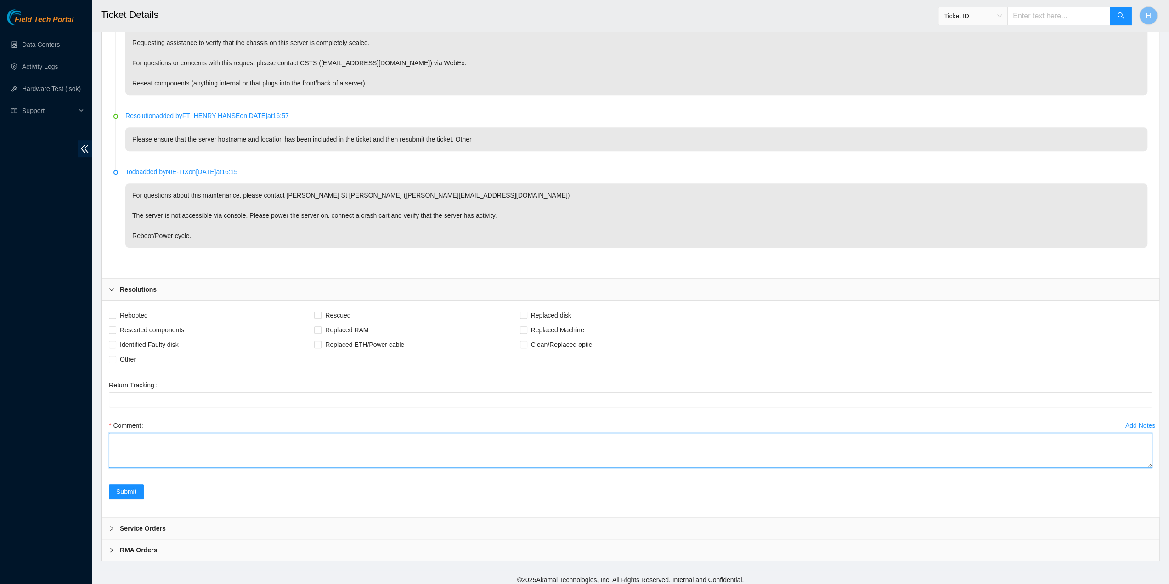
click at [184, 441] on textarea "Comment" at bounding box center [630, 450] width 1043 height 35
paste textarea "Please ensure that the server hostname and location has been included in the ti…"
type textarea "Please ensure that the server hostname and location has been included in the ti…"
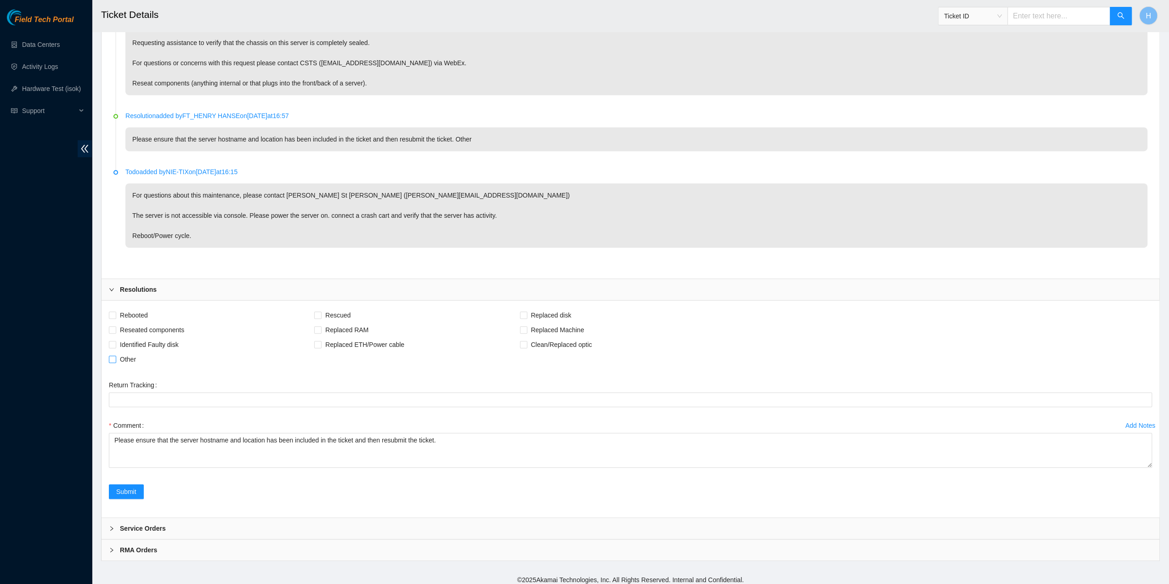
click at [117, 354] on span "Other" at bounding box center [127, 359] width 23 height 15
click at [115, 356] on input "Other" at bounding box center [112, 359] width 6 height 6
checkbox input "true"
click at [122, 487] on span "Submit" at bounding box center [126, 492] width 20 height 10
drag, startPoint x: 390, startPoint y: 216, endPoint x: 392, endPoint y: 220, distance: 4.7
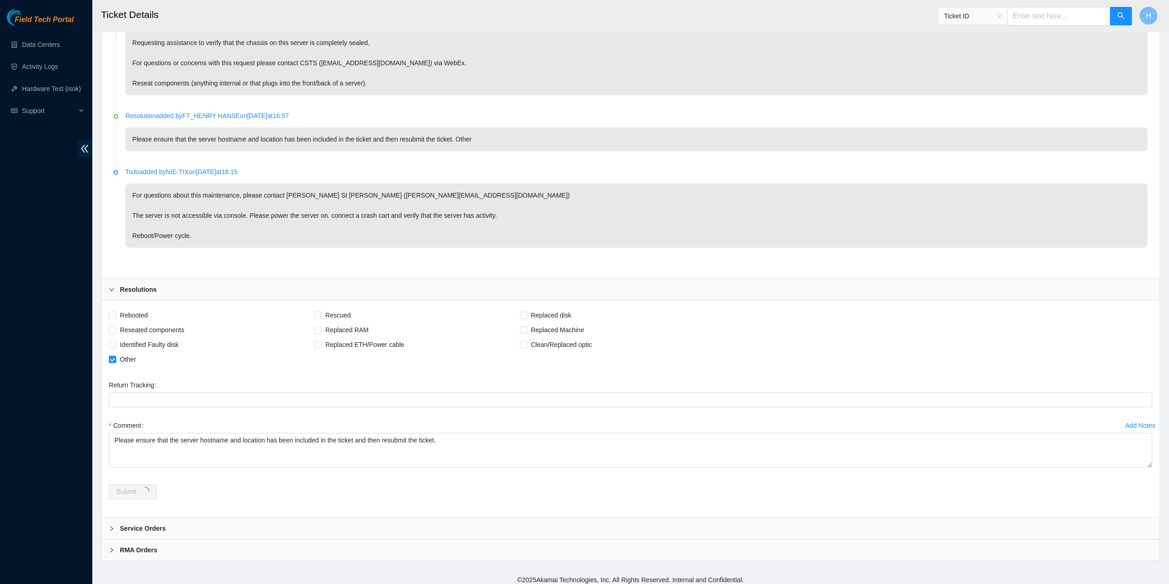
click at [391, 215] on p "For questions about this maintenance, please contact Daryl St Jean (dstjean@aka…" at bounding box center [636, 215] width 1022 height 64
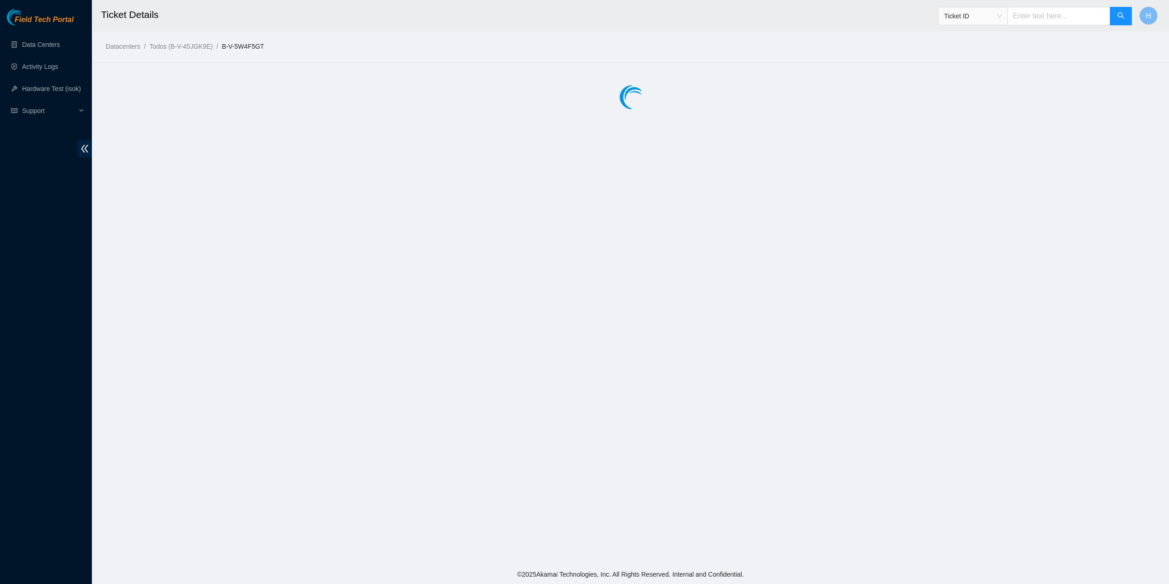
scroll to position [0, 0]
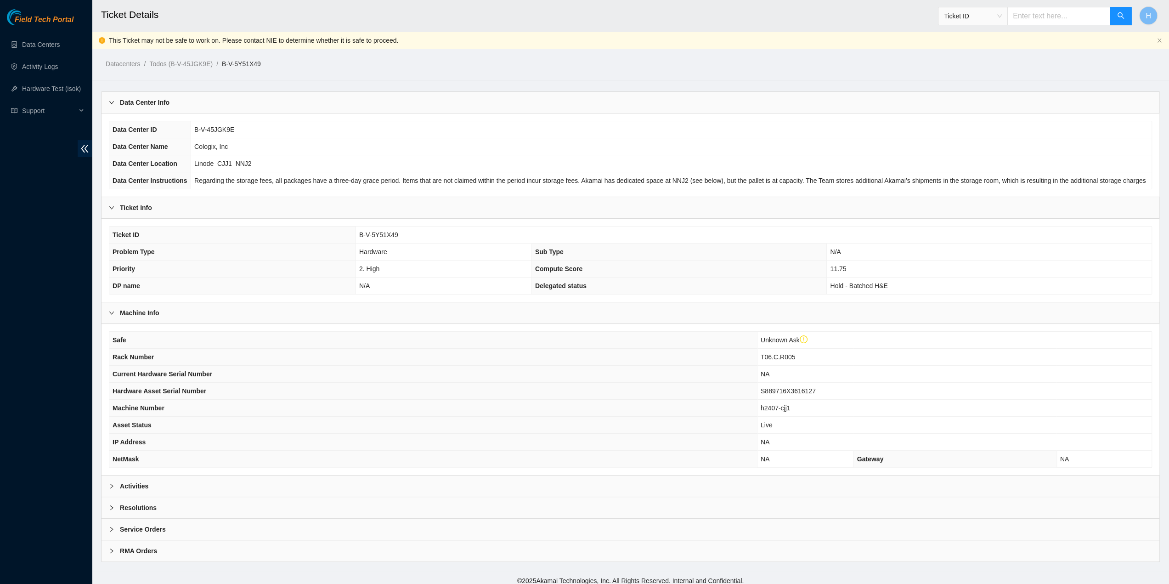
click at [336, 477] on div "Activities" at bounding box center [631, 486] width 1058 height 21
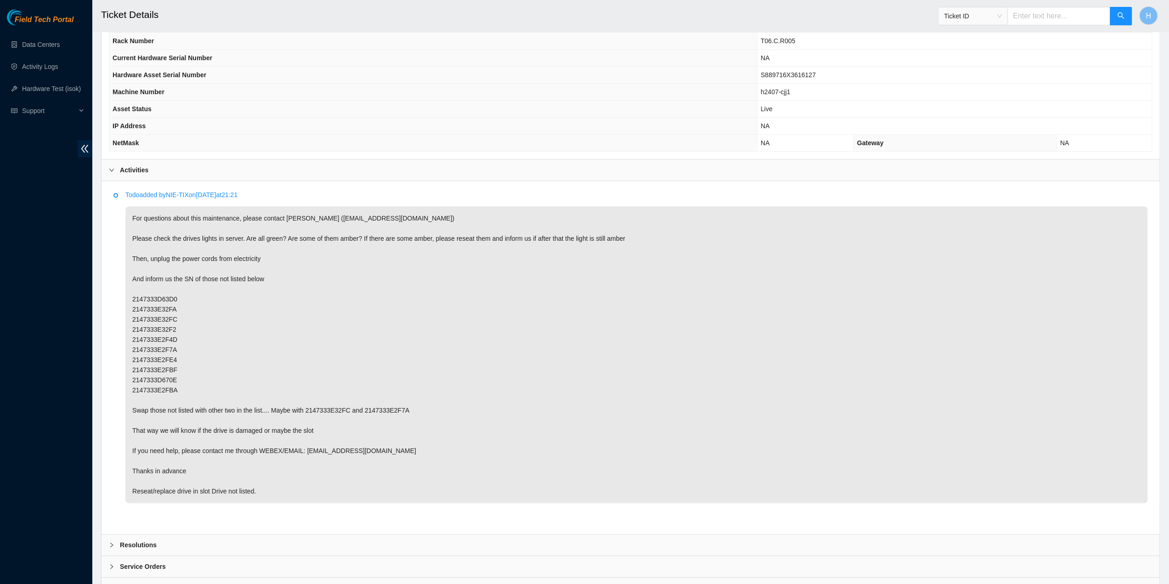
scroll to position [263, 0]
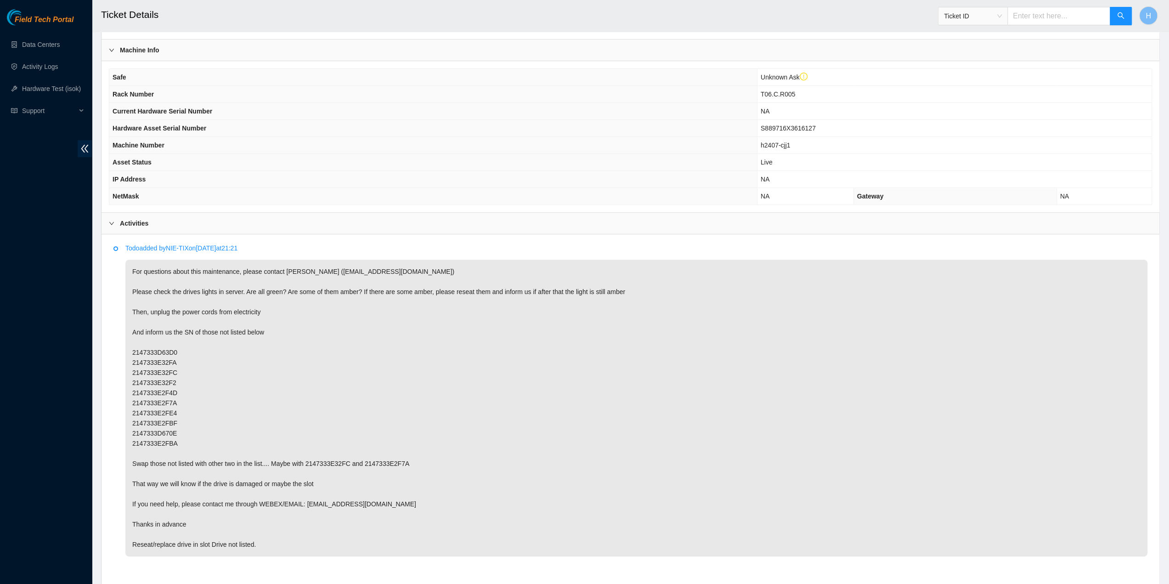
click at [767, 143] on span "h2407-cjj1" at bounding box center [776, 145] width 30 height 7
click at [766, 91] on span "T06.C.R005" at bounding box center [778, 94] width 34 height 7
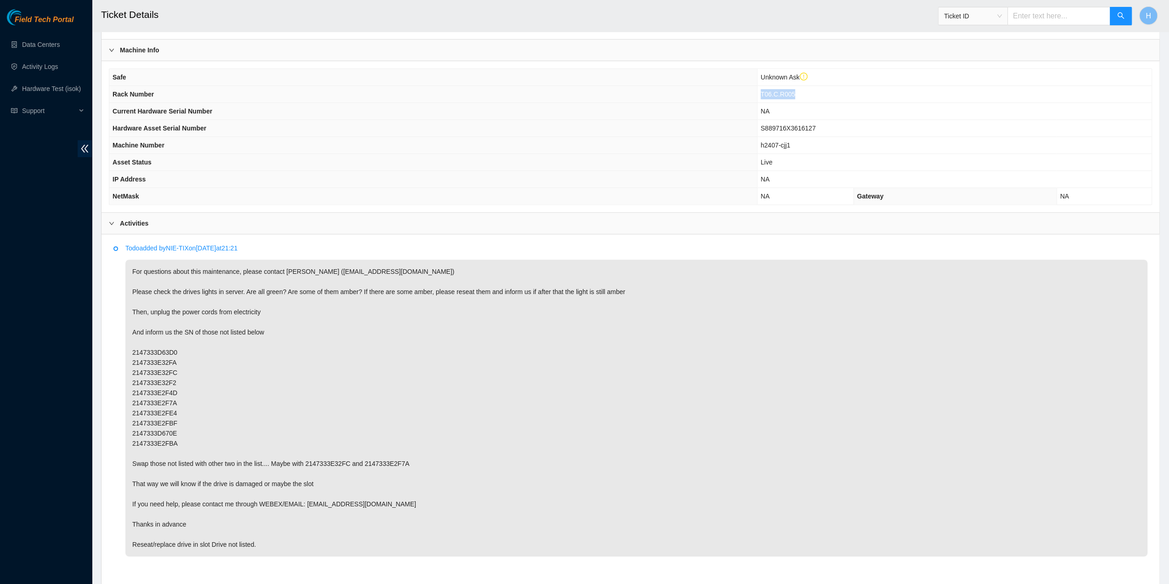
click at [766, 91] on span "T06.C.R005" at bounding box center [778, 94] width 34 height 7
copy span "T06.C.R005"
click at [766, 91] on span "T06.C.R005" at bounding box center [778, 94] width 34 height 7
click at [781, 142] on span "h2407-cjj1" at bounding box center [776, 145] width 30 height 7
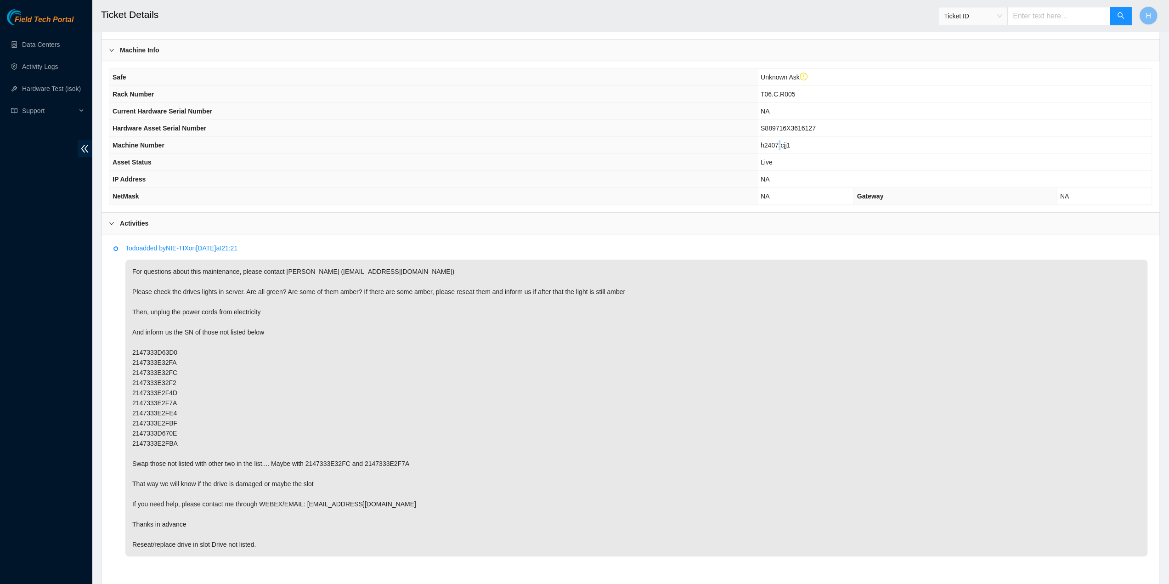
click at [781, 142] on span "h2407-cjj1" at bounding box center [776, 145] width 30 height 7
copy span "h2407-cjj1"
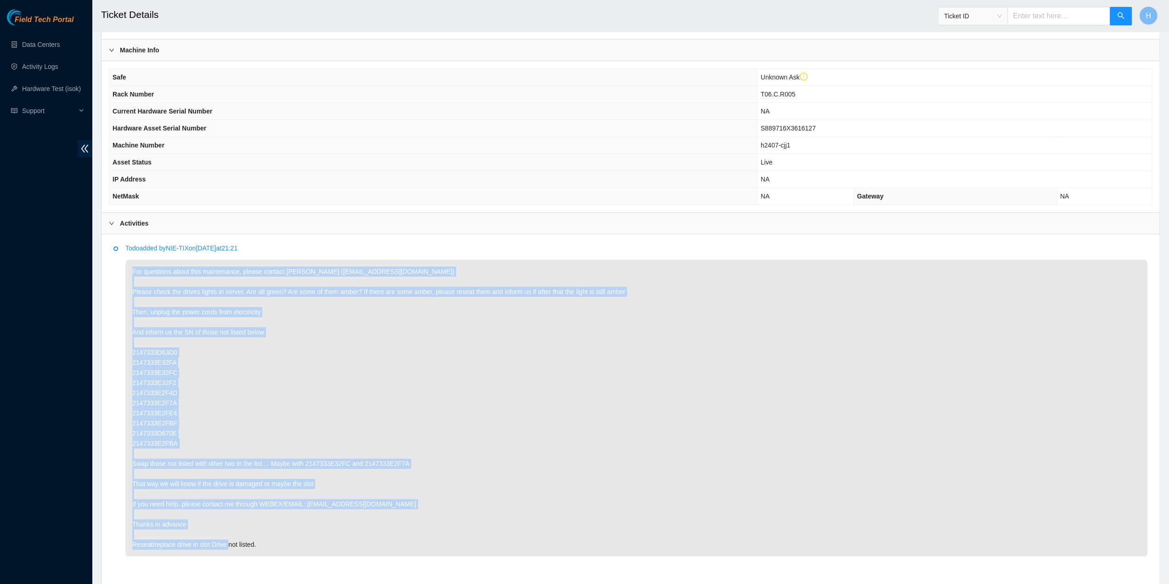
drag, startPoint x: 131, startPoint y: 267, endPoint x: 444, endPoint y: 541, distance: 415.8
click at [444, 541] on p "For questions about this maintenance, please contact Reyner Arce Elizondo (rarc…" at bounding box center [636, 408] width 1022 height 297
copy p "For questions about this maintenance, please contact Reyner Arce Elizondo (rarc…"
click at [477, 429] on p "For questions about this maintenance, please contact Reyner Arce Elizondo (rarc…" at bounding box center [636, 408] width 1022 height 297
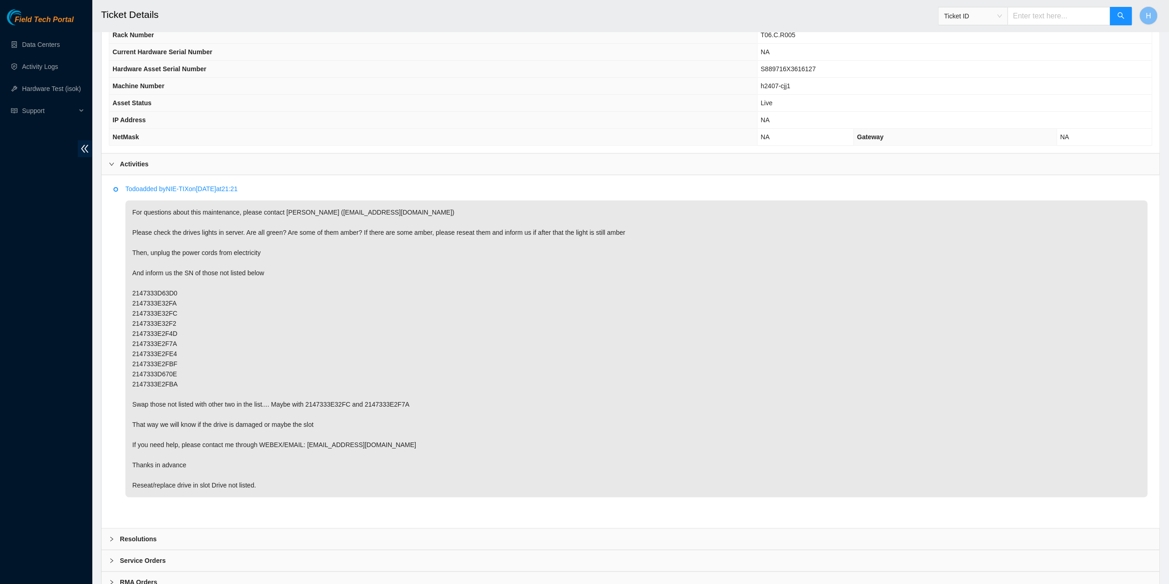
scroll to position [355, 0]
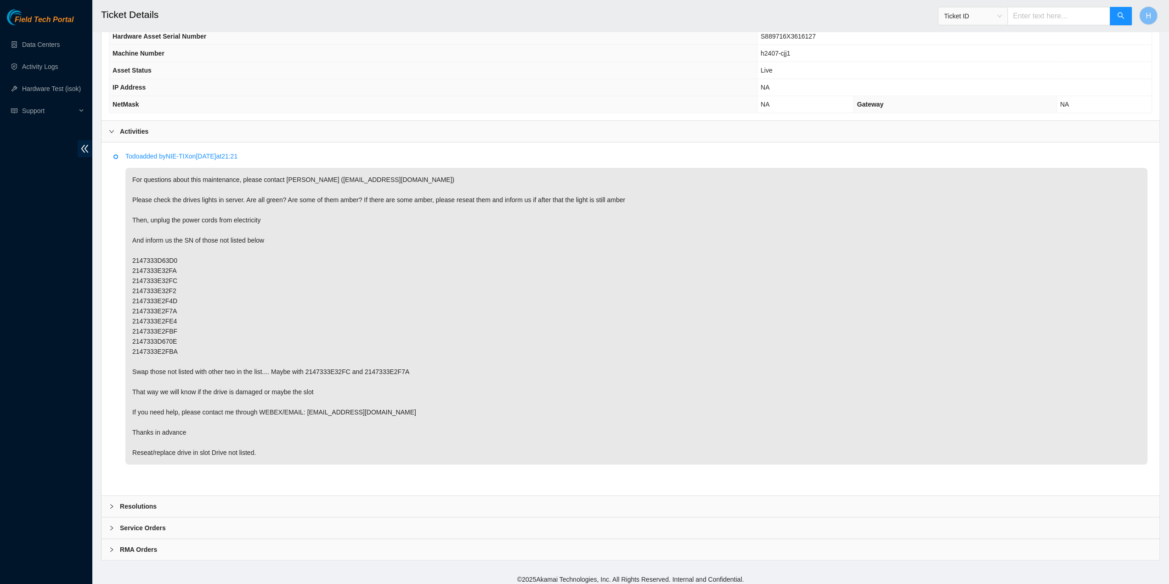
click at [295, 499] on div "Resolutions" at bounding box center [631, 506] width 1058 height 21
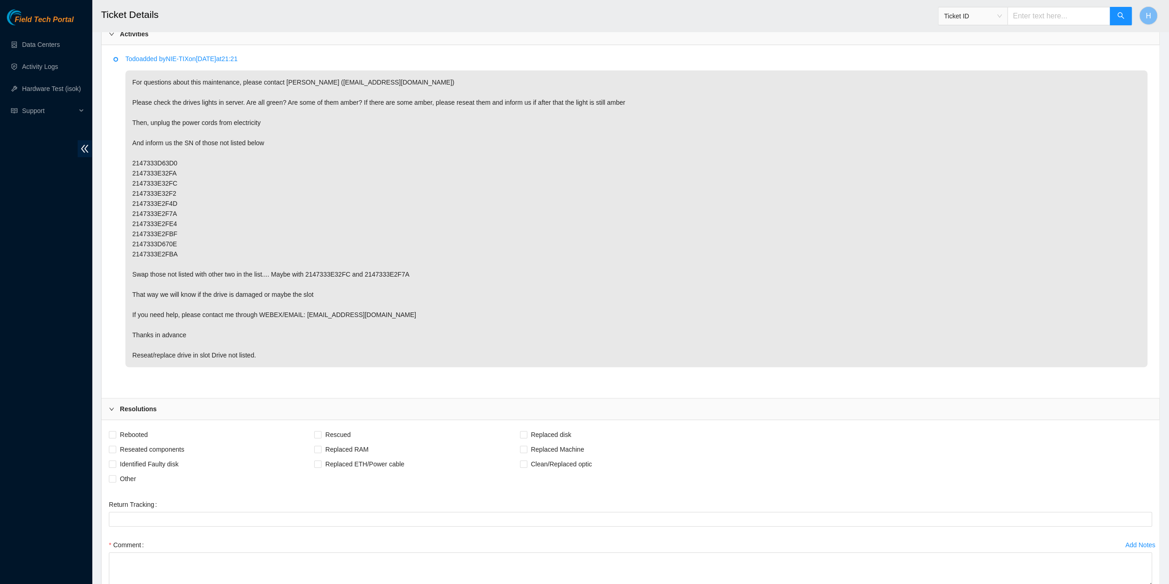
scroll to position [572, 0]
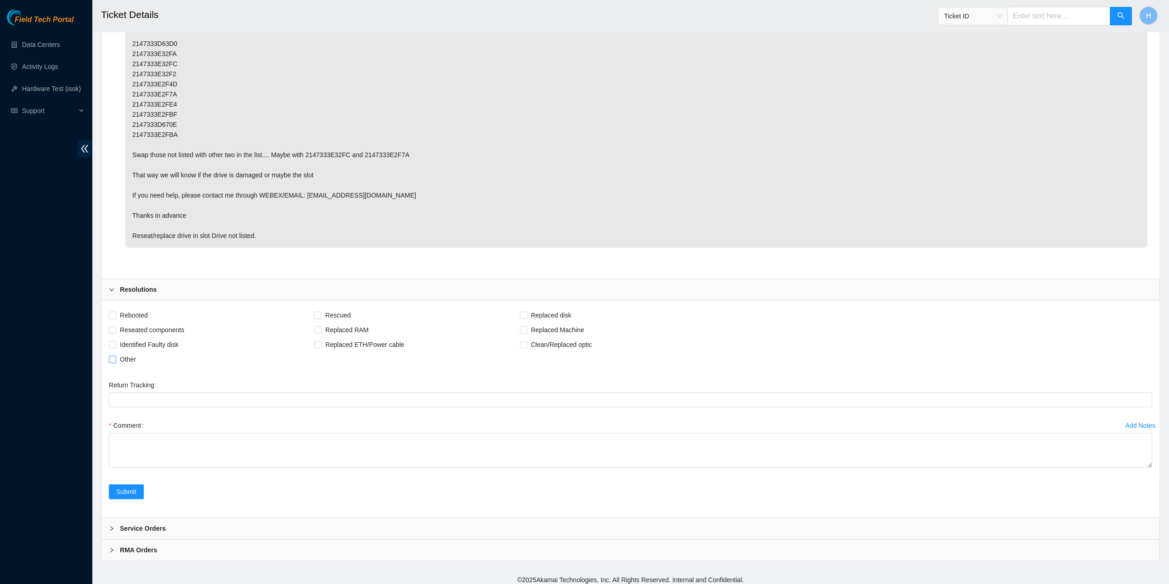
click at [125, 357] on span "Other" at bounding box center [127, 359] width 23 height 15
click at [115, 357] on input "Other" at bounding box center [112, 359] width 6 height 6
checkbox input "true"
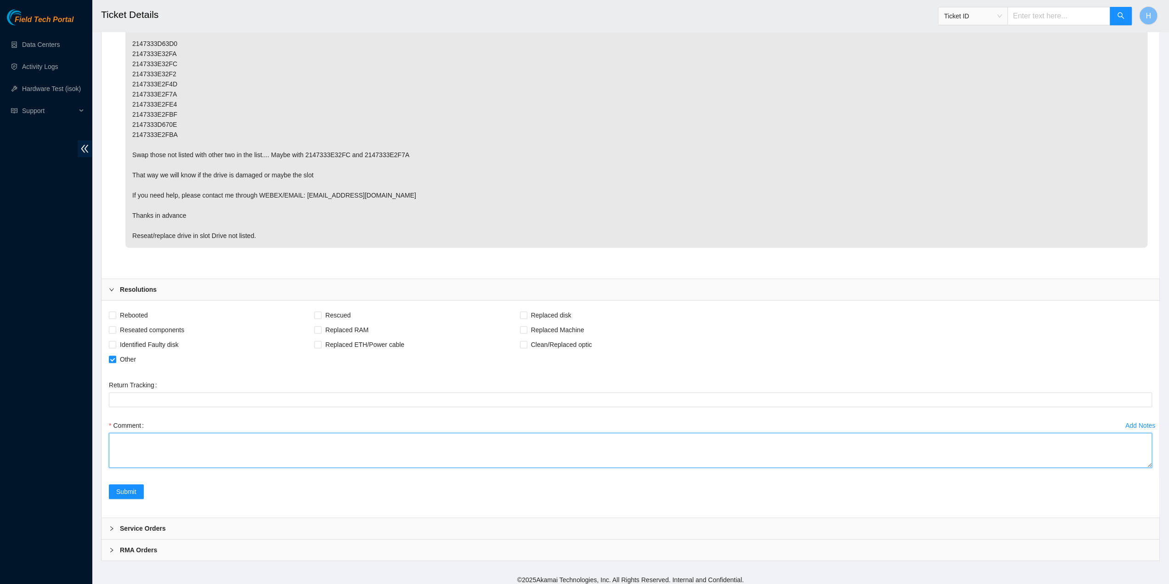
click at [164, 445] on textarea "Comment" at bounding box center [630, 450] width 1043 height 35
paste textarea "2147333E330C"
click at [195, 437] on textarea "Swapped "bad" drive in slot 11 (s/n: 2147333E330C) with good drive in slot #0" at bounding box center [630, 450] width 1043 height 35
click at [195, 436] on textarea "Swapped "bad" drive in slot 11 (s/n: 2147333E330C) with good drive in slot #0" at bounding box center [630, 450] width 1043 height 35
click at [351, 442] on textarea "Swapped "bad" drive in slot #11 (s/n: 2147333E330C) with good drive in slot #0" at bounding box center [630, 450] width 1043 height 35
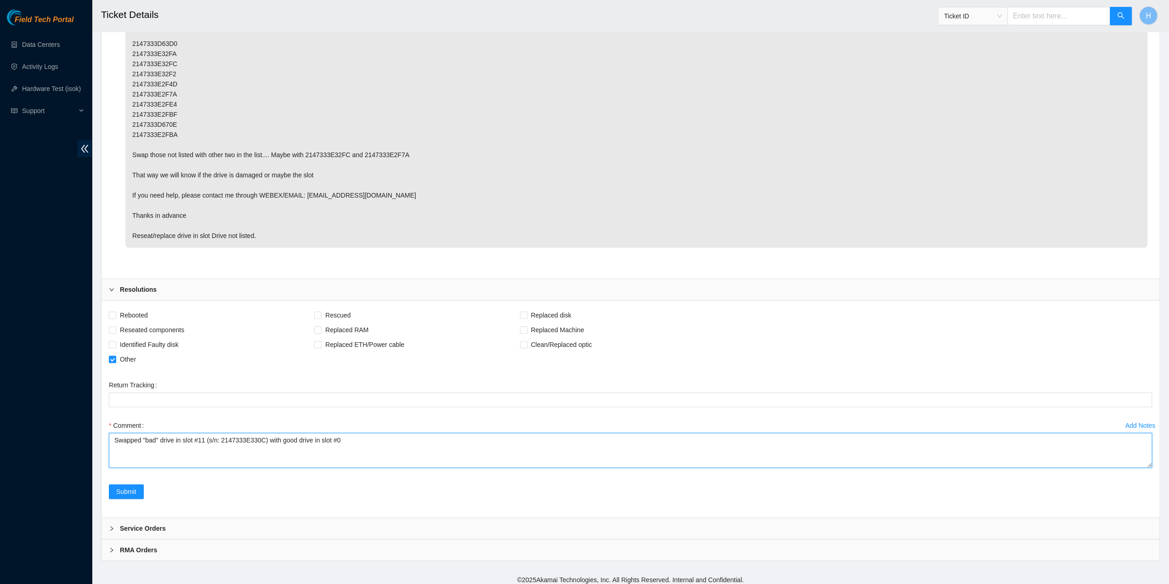
click at [404, 445] on textarea "Swapped "bad" drive in slot #11 (s/n: 2147333E330C) with good drive in slot #0" at bounding box center [630, 450] width 1043 height 35
paste textarea "2147333E2FEB"
type textarea "Swapped "bad" drive in slot #11 (s/n: 2147333E330C) with good drive in slot #0 …"
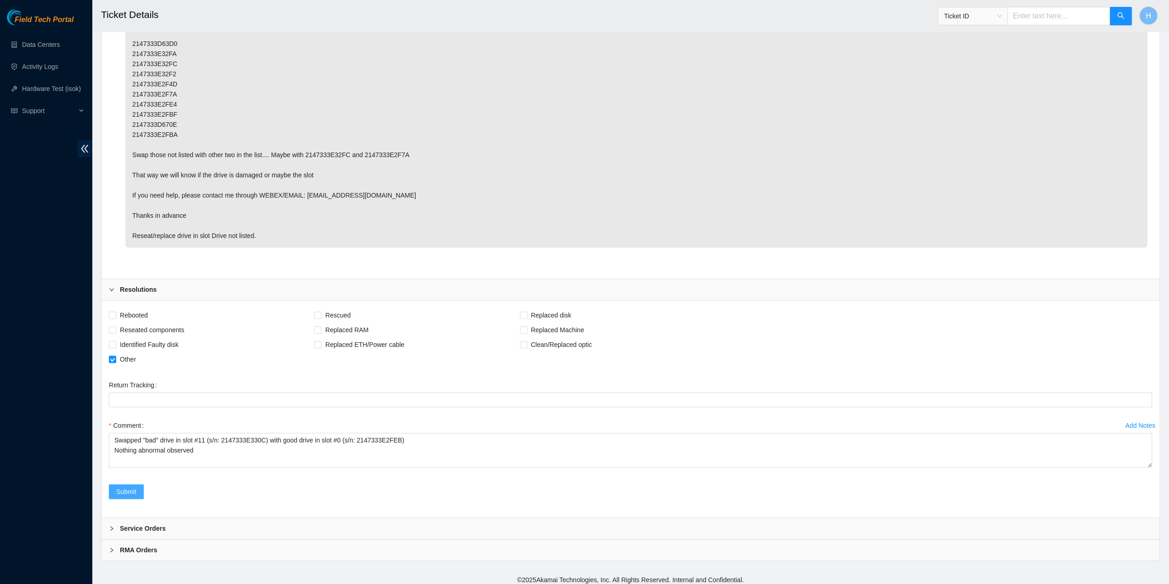
click at [128, 488] on span "Submit" at bounding box center [126, 492] width 20 height 10
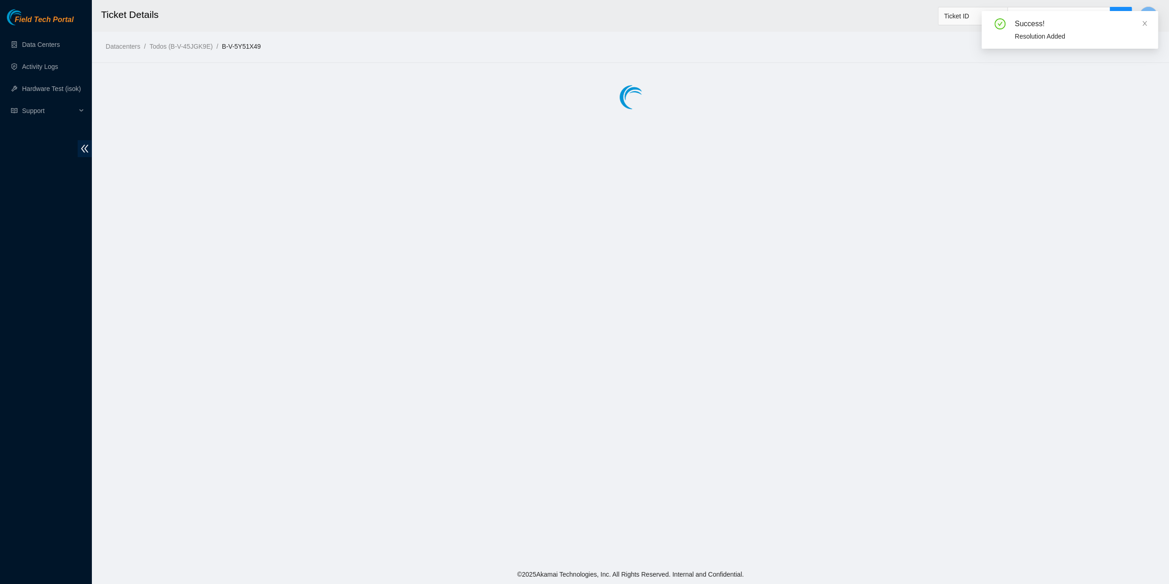
scroll to position [0, 0]
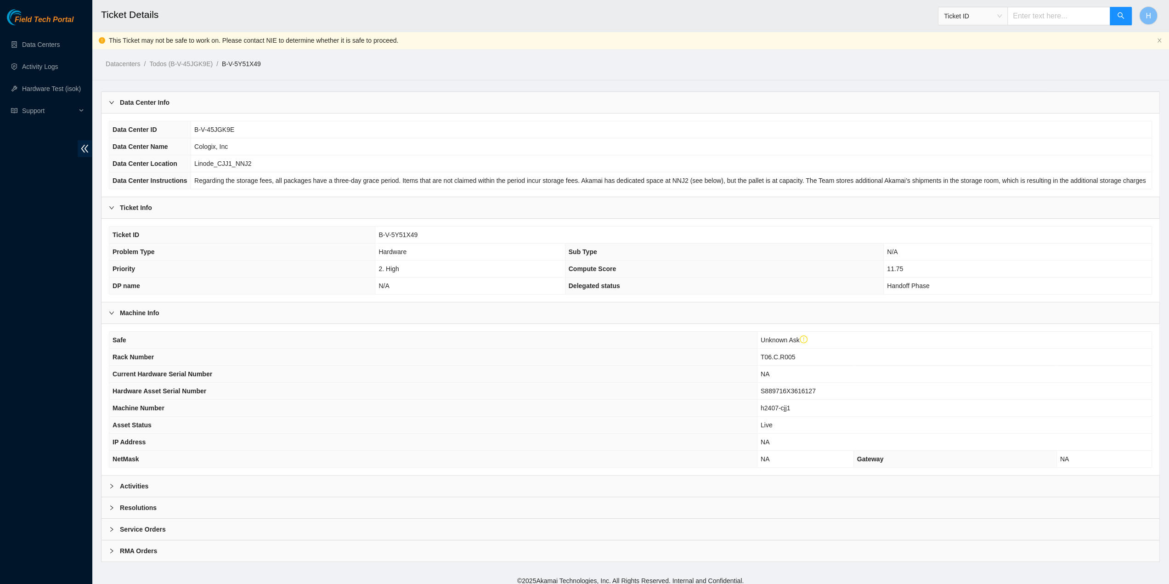
click at [208, 476] on div "Activities" at bounding box center [631, 486] width 1058 height 21
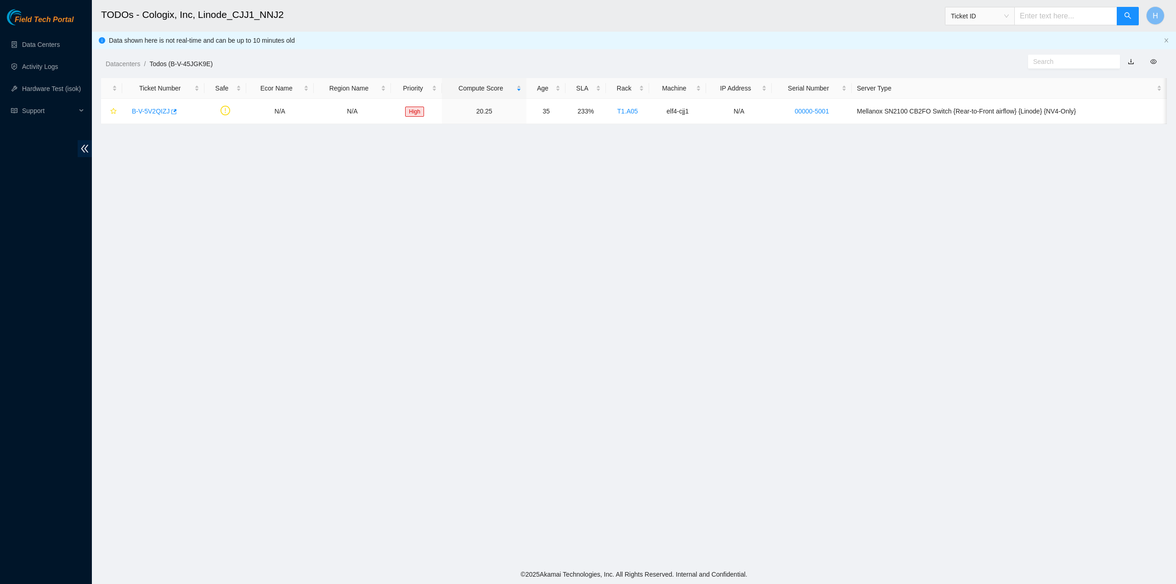
click at [799, 257] on main "TODOs - Cologix, Inc, Linode_CJJ1_NNJ2 Ticket ID H Data shown here is not real-…" at bounding box center [634, 282] width 1084 height 565
